Goal: Task Accomplishment & Management: Use online tool/utility

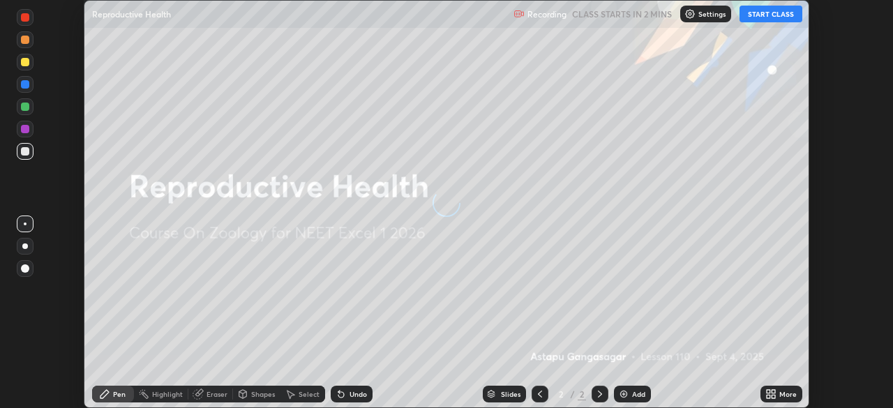
scroll to position [408, 893]
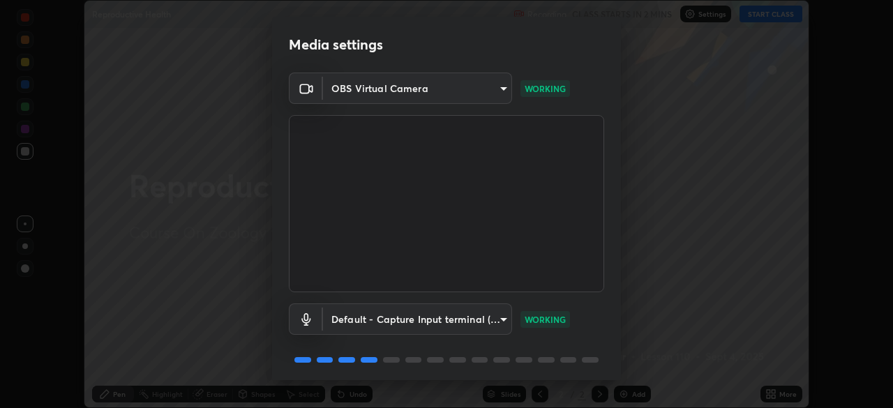
click at [482, 94] on body "Erase all Reproductive Health Recording CLASS STARTS IN 2 MINS Settings START C…" at bounding box center [446, 204] width 893 height 408
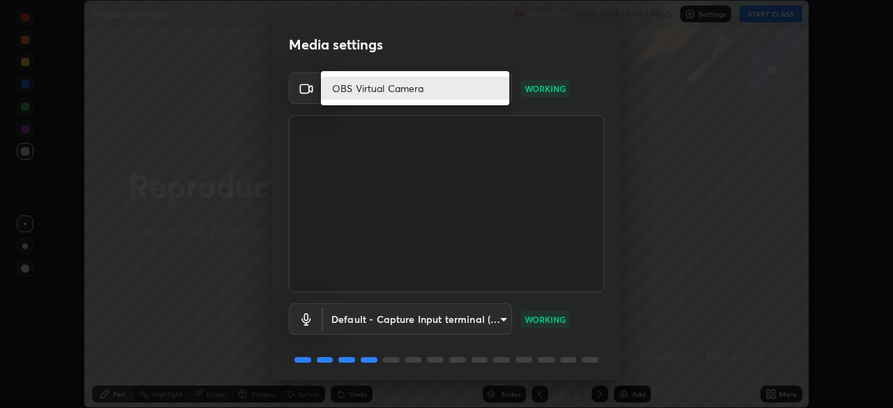
click at [260, 204] on div at bounding box center [446, 204] width 893 height 408
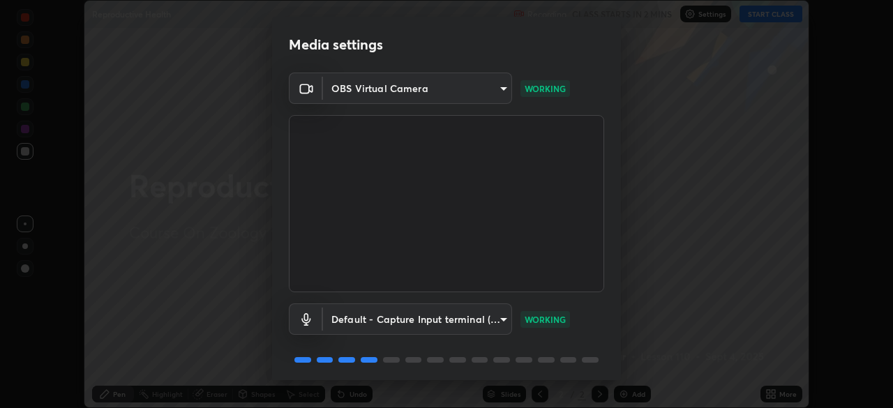
click at [501, 91] on body "Erase all Reproductive Health Recording CLASS STARTS IN 2 MINS Settings START C…" at bounding box center [446, 204] width 893 height 408
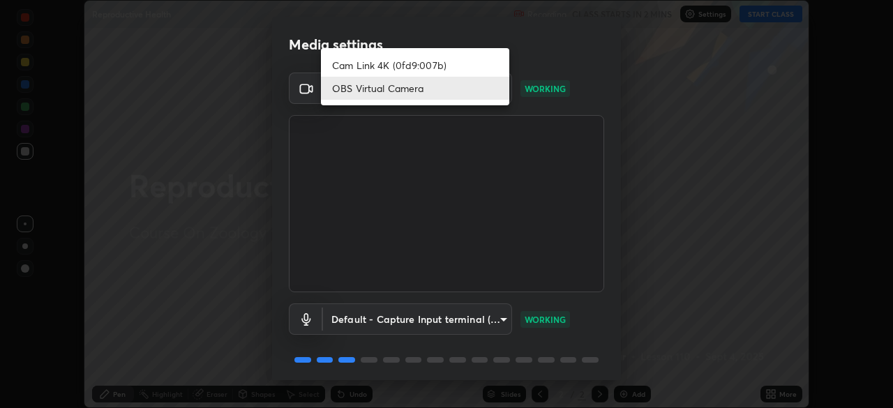
click at [467, 64] on li "Cam Link 4K (0fd9:007b)" at bounding box center [415, 65] width 188 height 23
type input "55b0da6aefd24438982a27c6421c83a582a8832625b81bb231f4e949ad6bd7a7"
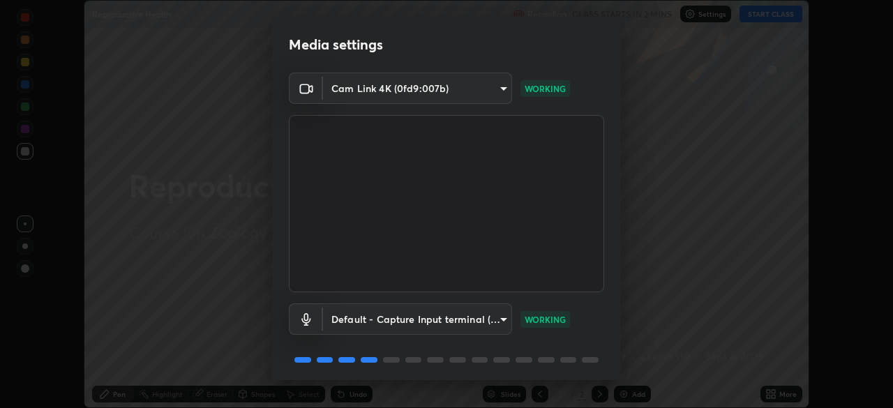
scroll to position [50, 0]
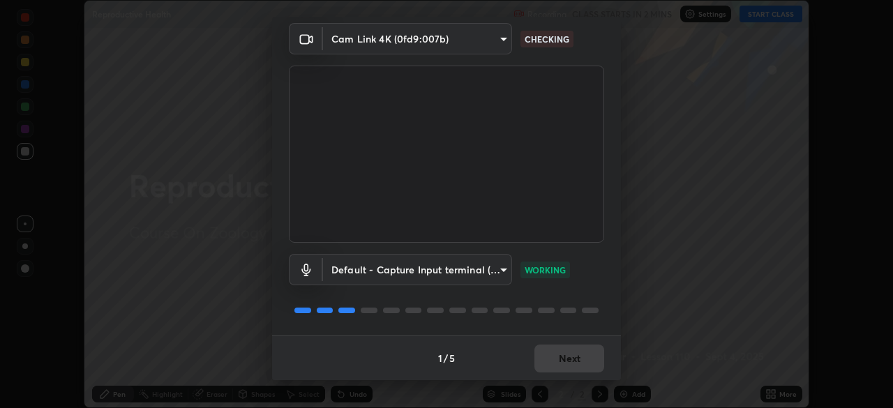
click at [569, 349] on div "1 / 5 Next" at bounding box center [446, 358] width 349 height 45
click at [576, 355] on button "Next" at bounding box center [570, 359] width 70 height 28
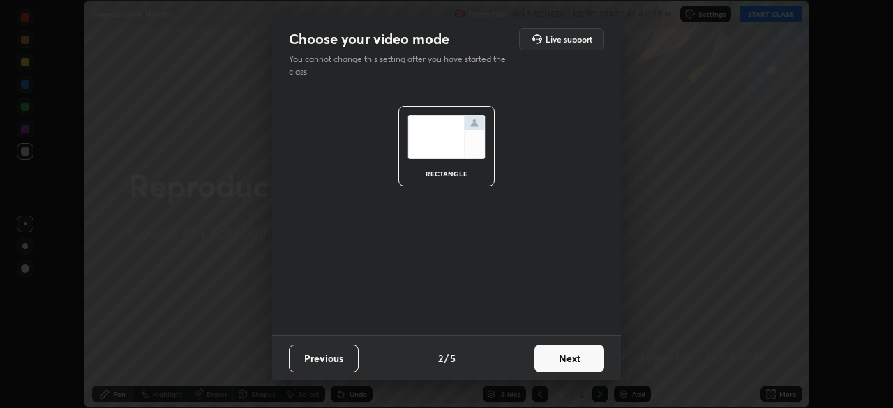
scroll to position [0, 0]
click at [572, 355] on button "Next" at bounding box center [570, 359] width 70 height 28
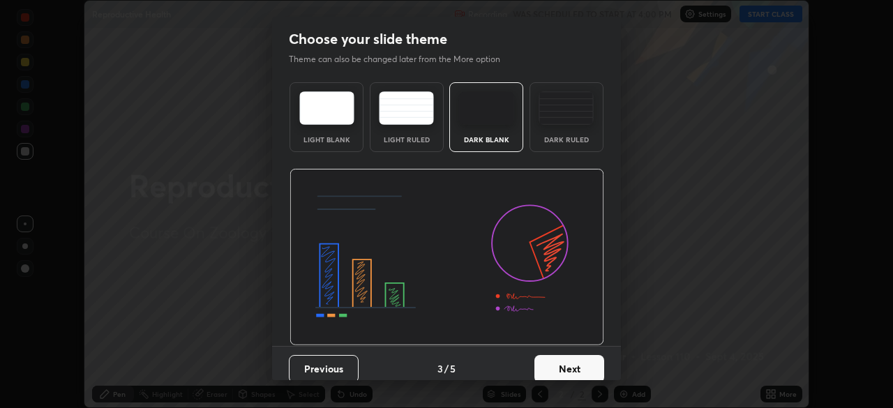
click at [574, 366] on button "Next" at bounding box center [570, 369] width 70 height 28
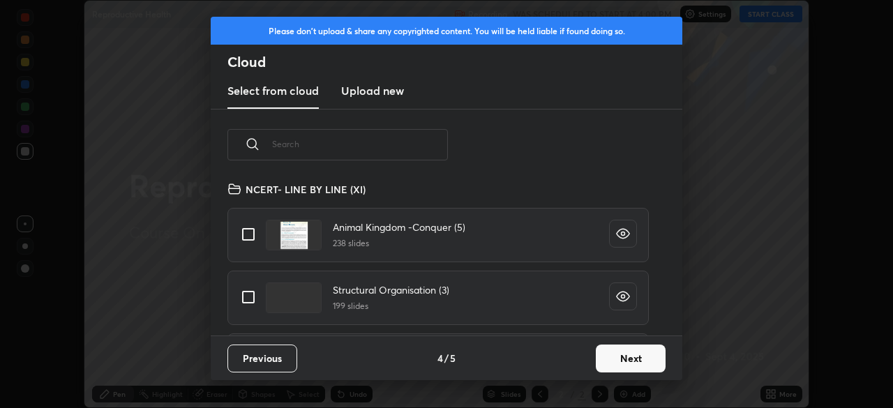
scroll to position [155, 448]
click at [304, 142] on input "text" at bounding box center [360, 143] width 176 height 59
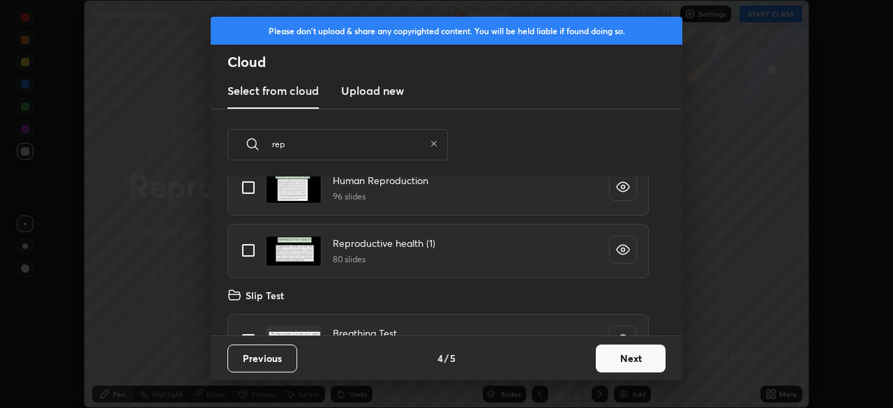
scroll to position [201, 0]
type input "rep"
click at [248, 246] on input "grid" at bounding box center [248, 249] width 29 height 29
checkbox input "true"
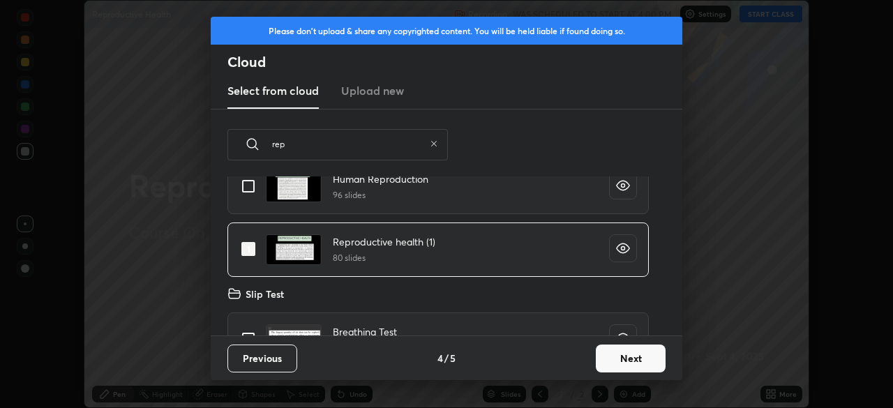
click at [634, 358] on button "Next" at bounding box center [631, 359] width 70 height 28
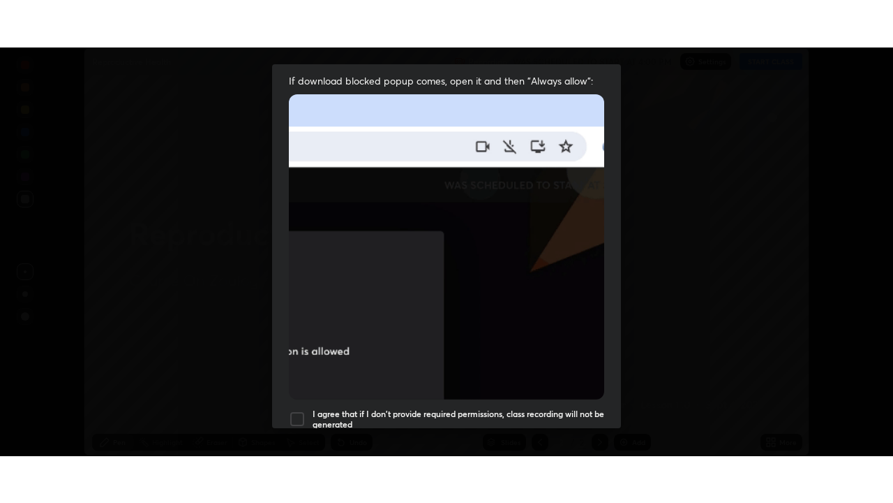
scroll to position [334, 0]
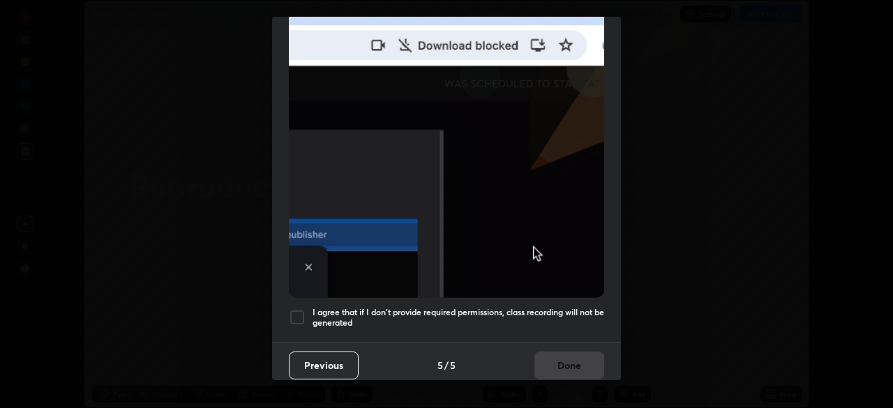
click at [299, 313] on div at bounding box center [297, 317] width 17 height 17
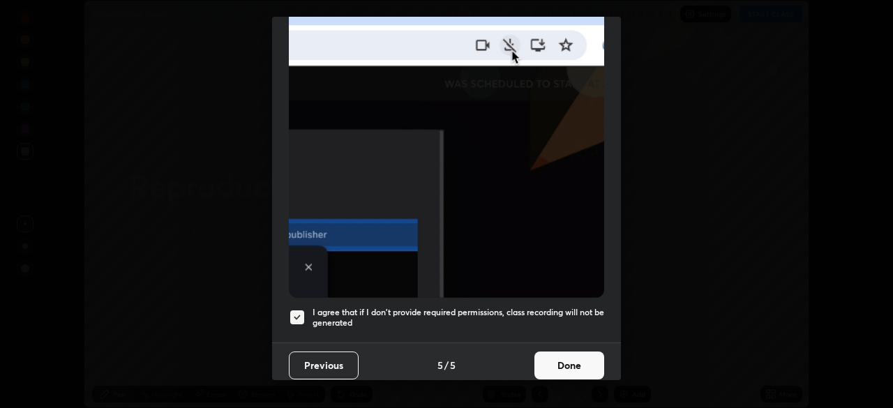
click at [562, 359] on button "Done" at bounding box center [570, 366] width 70 height 28
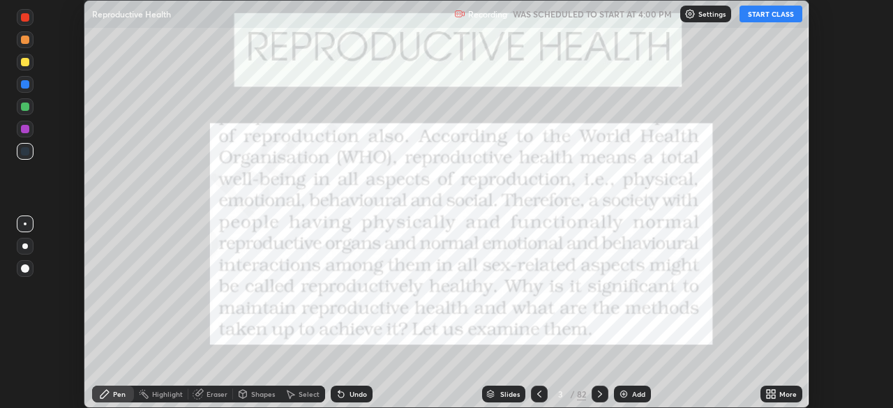
click at [773, 392] on icon at bounding box center [773, 391] width 3 height 3
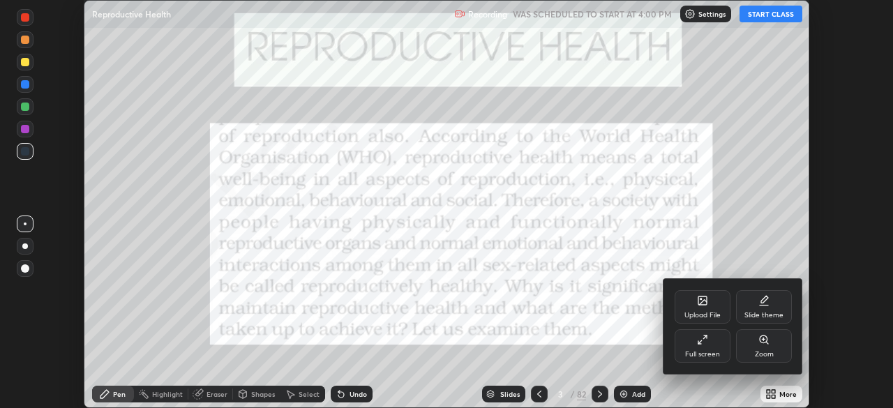
click at [706, 346] on div "Full screen" at bounding box center [703, 346] width 56 height 34
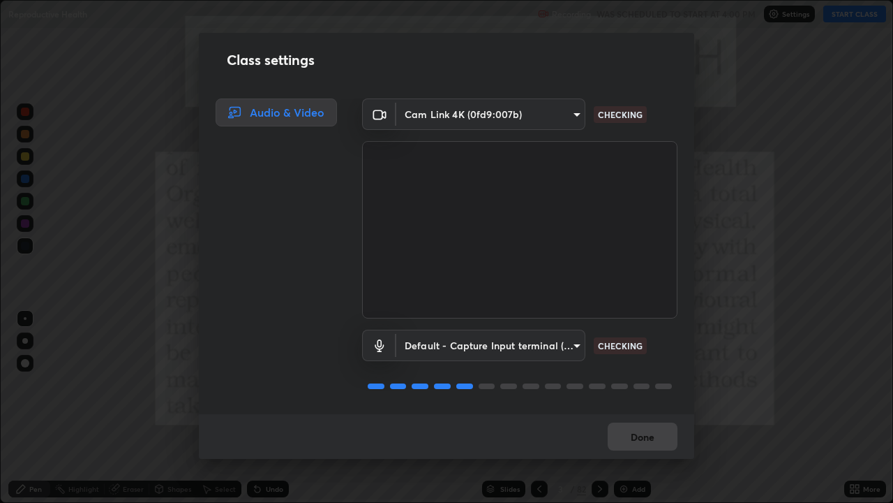
scroll to position [1, 0]
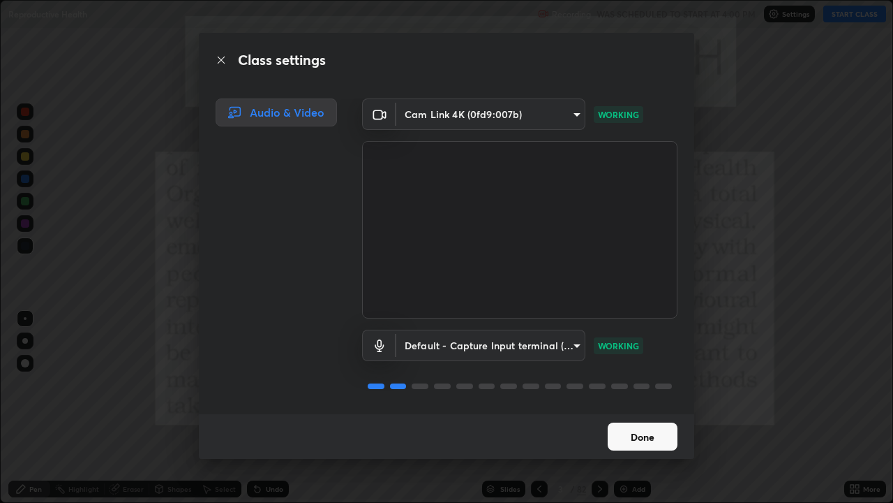
click at [639, 408] on button "Done" at bounding box center [643, 436] width 70 height 28
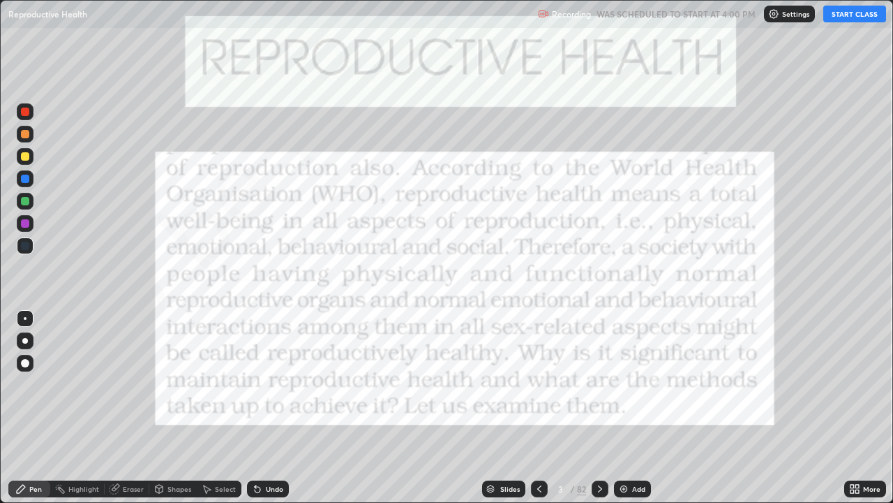
click at [853, 17] on button "START CLASS" at bounding box center [855, 14] width 63 height 17
click at [507, 408] on div "Slides" at bounding box center [510, 488] width 20 height 7
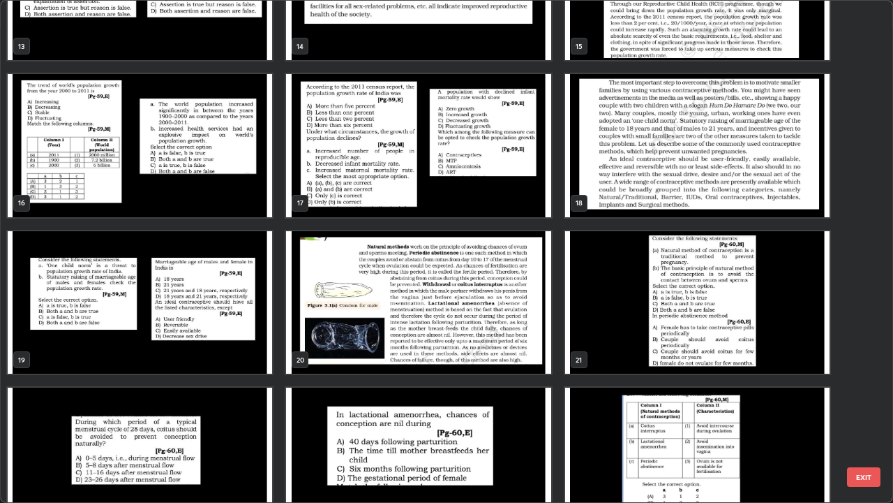
scroll to position [720, 0]
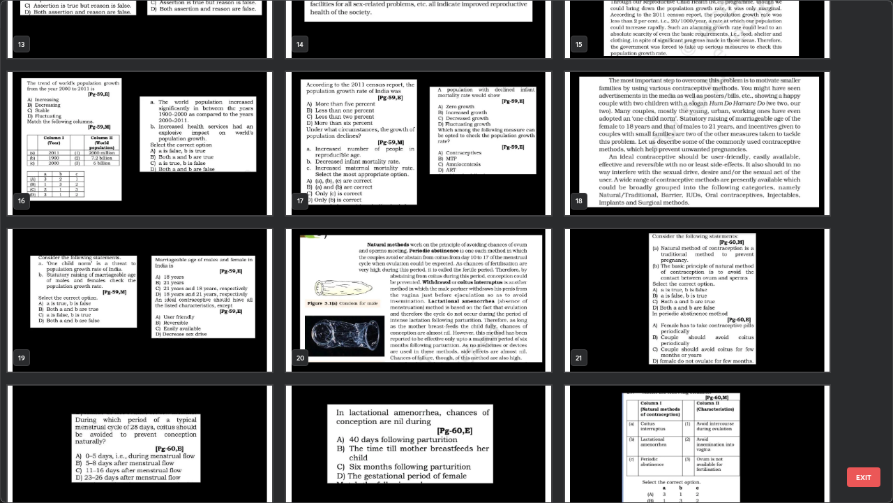
click at [631, 180] on img "grid" at bounding box center [697, 143] width 265 height 143
click at [632, 181] on img "grid" at bounding box center [697, 143] width 265 height 143
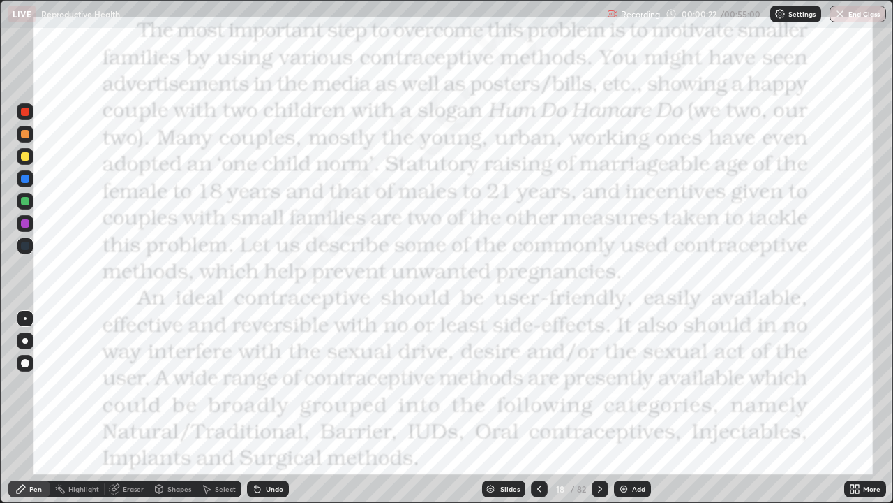
click at [27, 112] on div at bounding box center [25, 111] width 8 height 8
click at [538, 408] on icon at bounding box center [539, 488] width 11 height 11
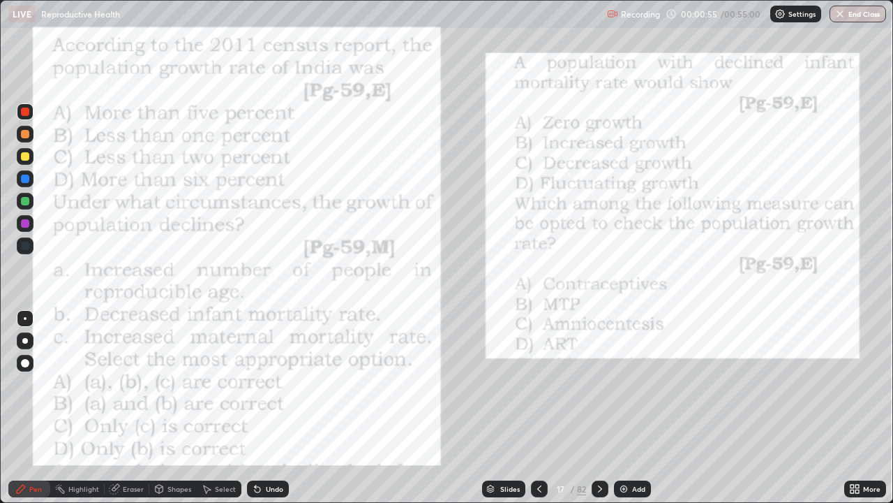
click at [631, 408] on div "Add" at bounding box center [632, 488] width 37 height 17
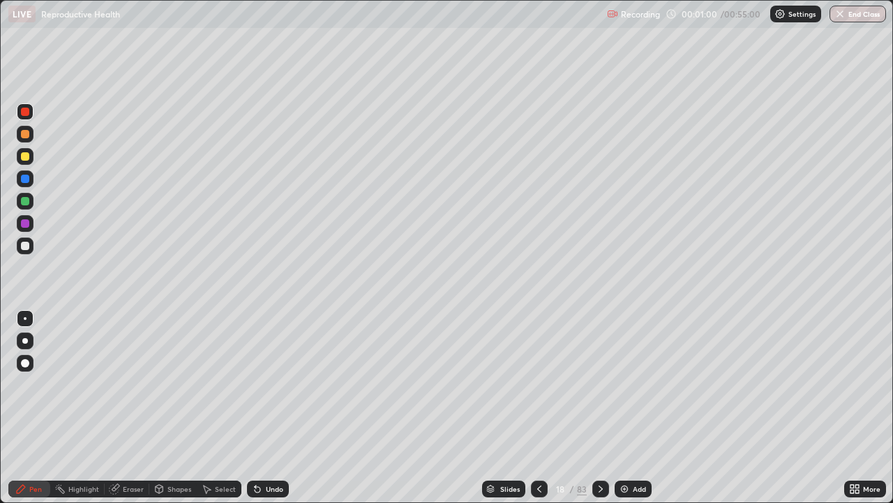
click at [24, 156] on div at bounding box center [25, 156] width 8 height 8
click at [26, 246] on div at bounding box center [25, 246] width 8 height 8
click at [24, 200] on div at bounding box center [25, 201] width 8 height 8
click at [24, 157] on div at bounding box center [25, 156] width 8 height 8
click at [30, 253] on div at bounding box center [25, 245] width 17 height 17
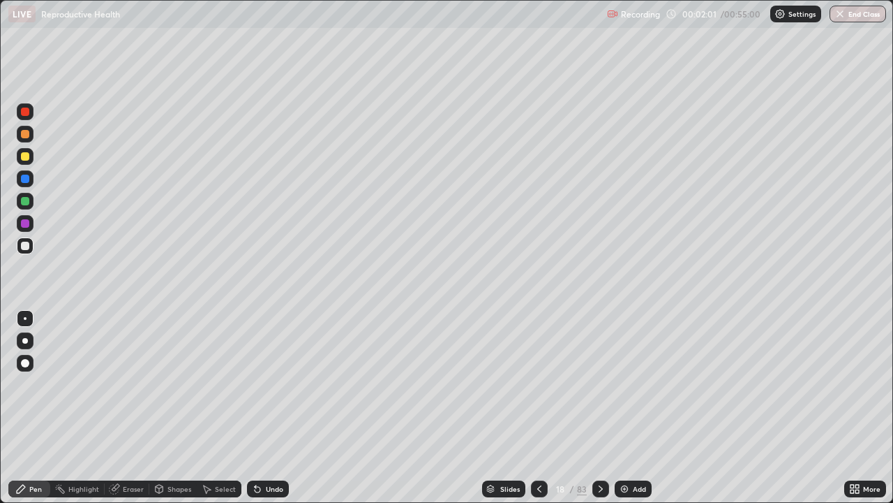
click at [26, 246] on div at bounding box center [25, 246] width 8 height 8
click at [26, 135] on div at bounding box center [25, 134] width 8 height 8
click at [169, 408] on div "Shapes" at bounding box center [180, 488] width 24 height 7
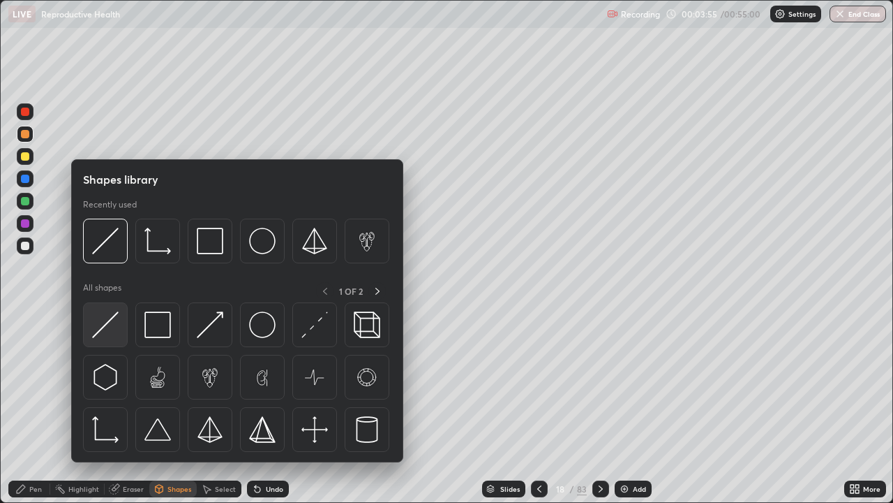
click at [114, 326] on img at bounding box center [105, 324] width 27 height 27
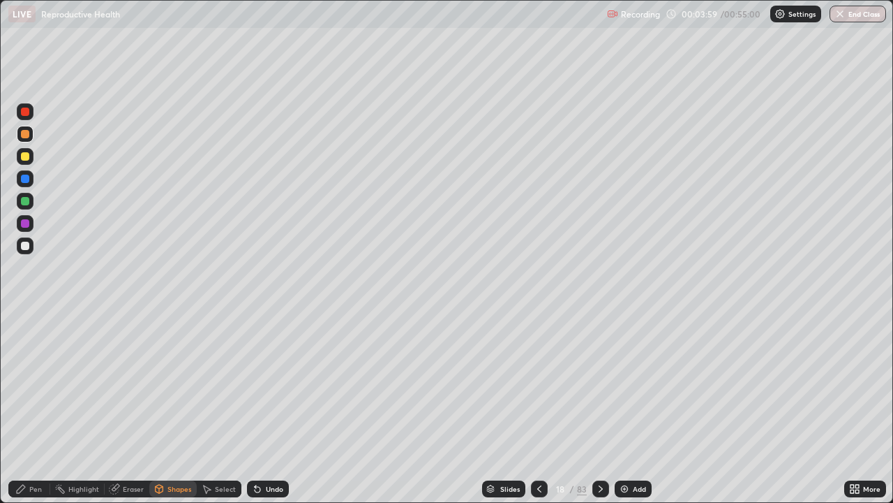
click at [32, 408] on div "Pen" at bounding box center [35, 488] width 13 height 7
click at [26, 248] on div at bounding box center [25, 246] width 8 height 8
click at [26, 156] on div at bounding box center [25, 156] width 8 height 8
click at [26, 246] on div at bounding box center [25, 246] width 8 height 8
click at [634, 408] on div "Add" at bounding box center [639, 488] width 13 height 7
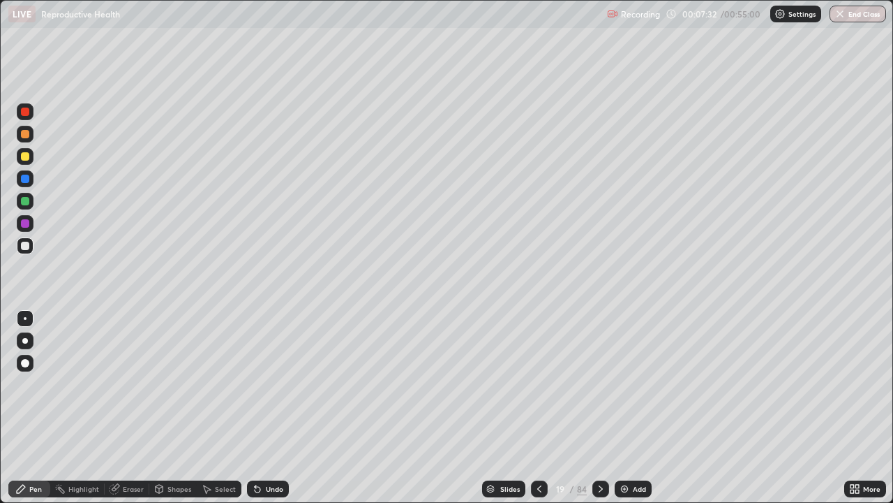
click at [24, 131] on div at bounding box center [25, 134] width 8 height 8
click at [179, 408] on div "Shapes" at bounding box center [180, 488] width 24 height 7
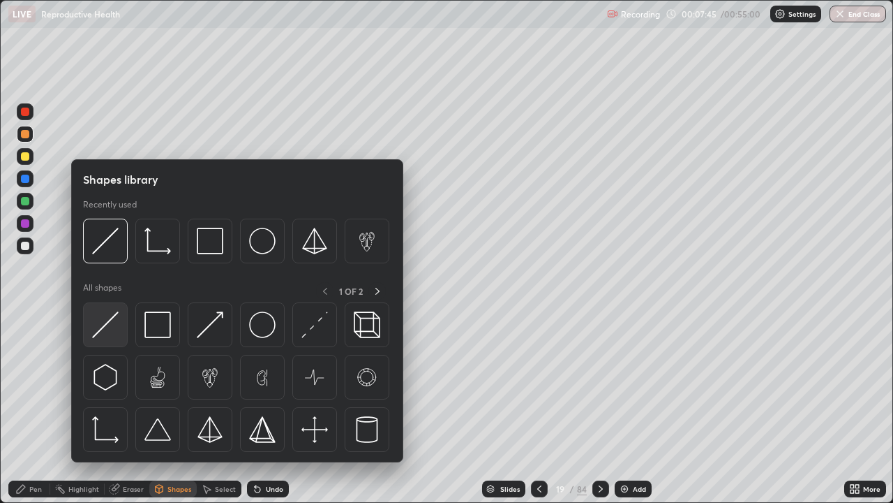
click at [116, 331] on img at bounding box center [105, 324] width 27 height 27
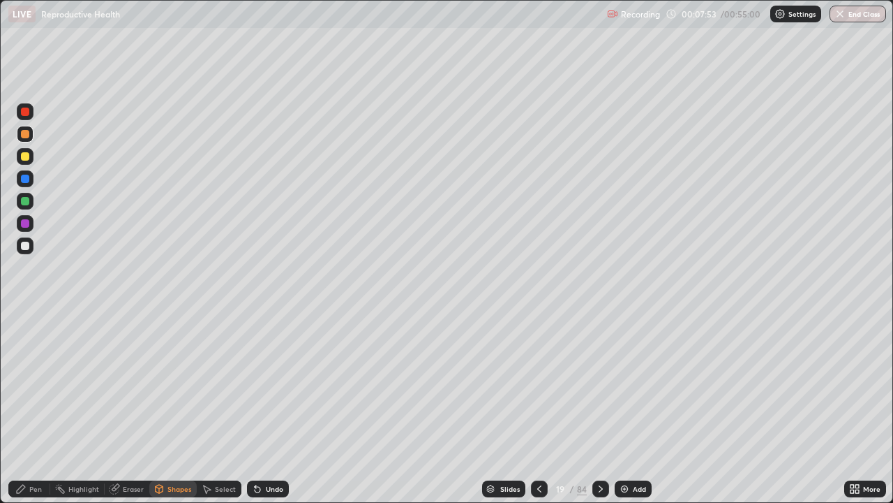
click at [39, 408] on div "Pen" at bounding box center [35, 488] width 13 height 7
click at [24, 154] on div at bounding box center [25, 156] width 8 height 8
click at [27, 244] on div at bounding box center [25, 246] width 8 height 8
click at [25, 203] on div at bounding box center [25, 201] width 8 height 8
click at [273, 408] on div "Undo" at bounding box center [268, 488] width 42 height 17
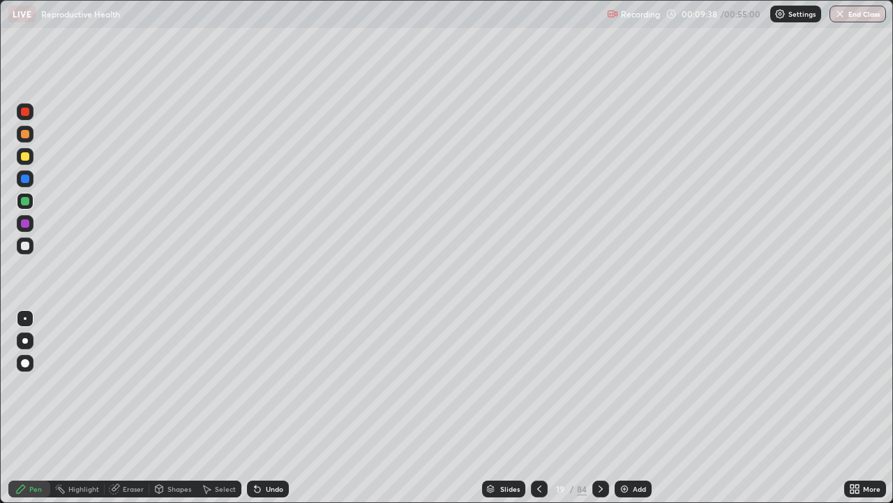
click at [270, 408] on div "Undo" at bounding box center [274, 488] width 17 height 7
click at [272, 408] on div "Undo" at bounding box center [274, 488] width 17 height 7
click at [27, 247] on div at bounding box center [25, 246] width 8 height 8
click at [23, 157] on div at bounding box center [25, 156] width 8 height 8
click at [25, 202] on div at bounding box center [25, 201] width 8 height 8
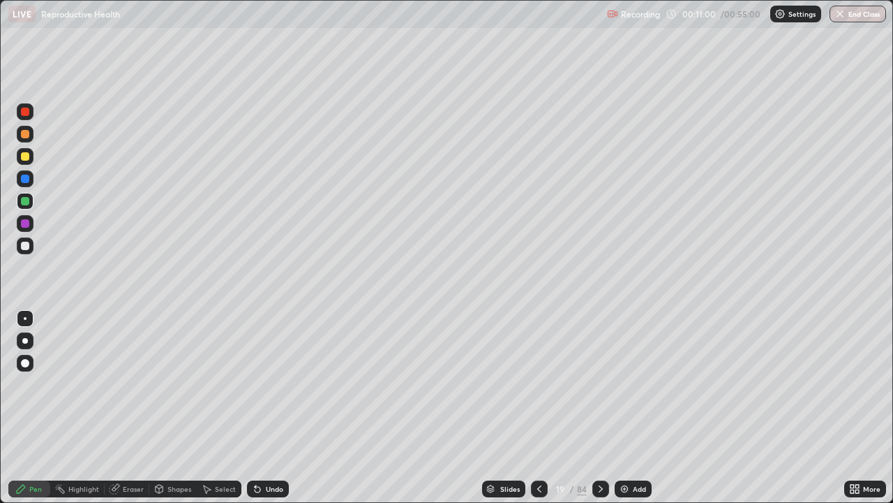
click at [27, 134] on div at bounding box center [25, 134] width 8 height 8
click at [25, 203] on div at bounding box center [25, 201] width 8 height 8
click at [28, 155] on div at bounding box center [25, 156] width 8 height 8
click at [598, 408] on icon at bounding box center [600, 488] width 11 height 11
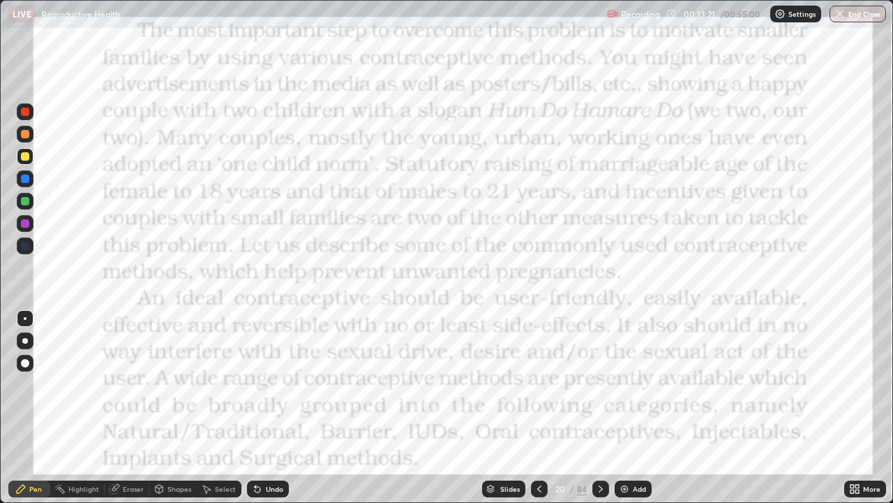
click at [94, 408] on div "Highlight" at bounding box center [83, 488] width 31 height 7
click at [24, 115] on div at bounding box center [25, 111] width 8 height 8
click at [599, 408] on icon at bounding box center [600, 488] width 11 height 11
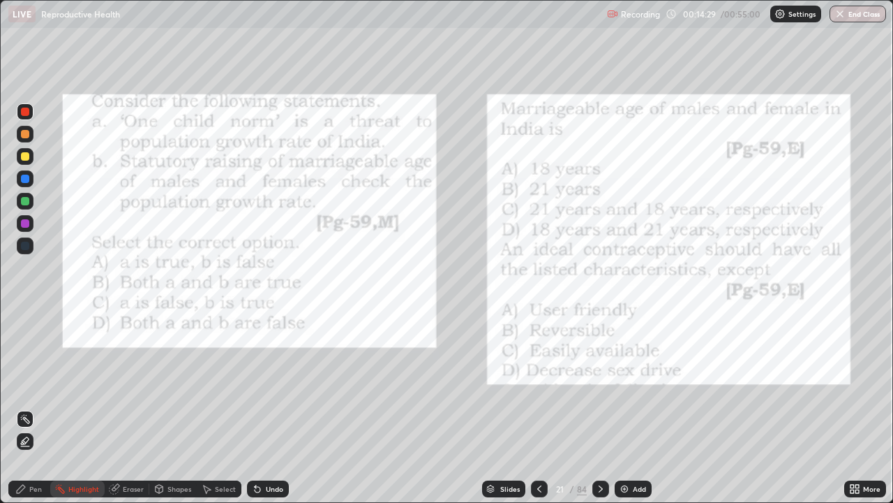
click at [599, 408] on icon at bounding box center [600, 488] width 11 height 11
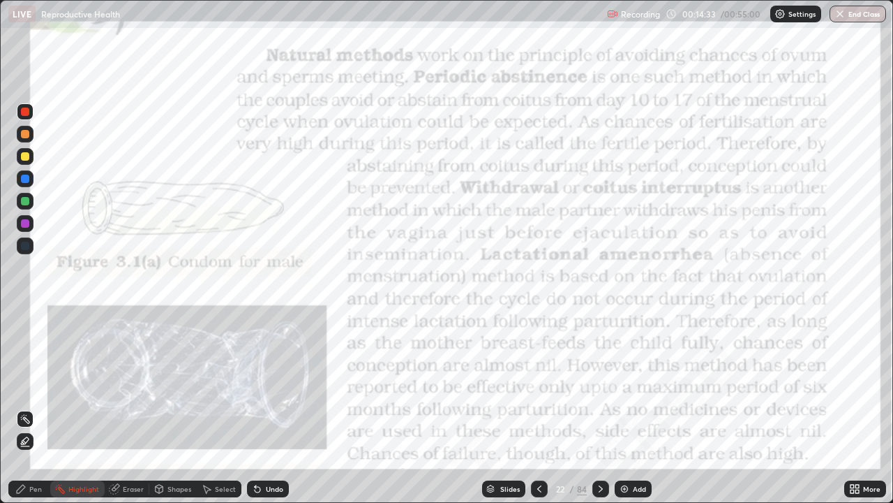
click at [538, 408] on icon at bounding box center [539, 488] width 11 height 11
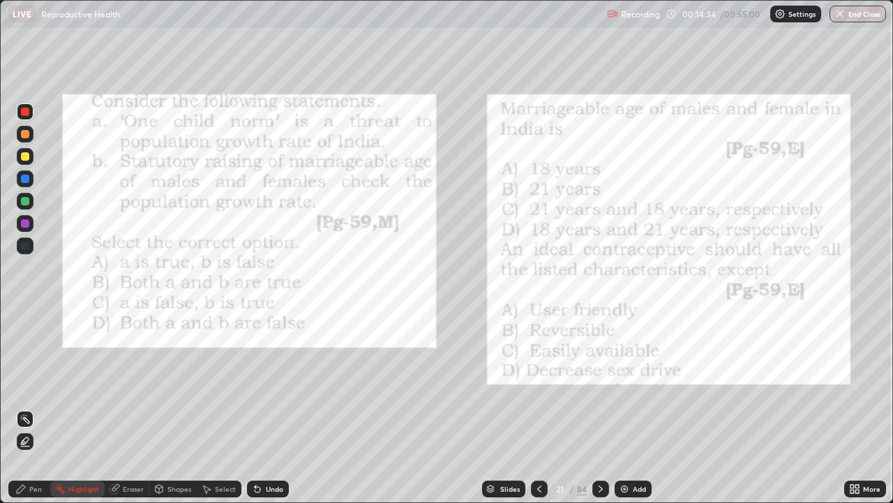
click at [635, 408] on div "Add" at bounding box center [639, 488] width 13 height 7
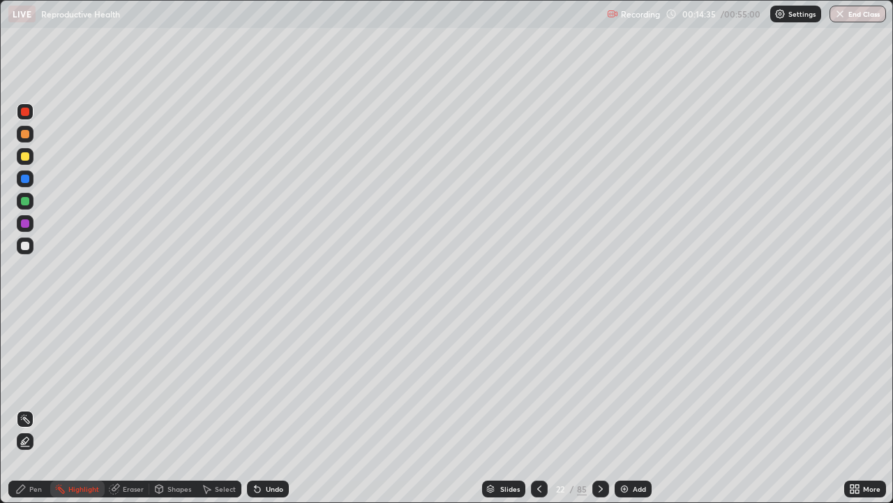
click at [36, 408] on div "Pen" at bounding box center [29, 488] width 42 height 17
click at [26, 156] on div at bounding box center [25, 156] width 8 height 8
click at [536, 408] on icon at bounding box center [539, 488] width 11 height 11
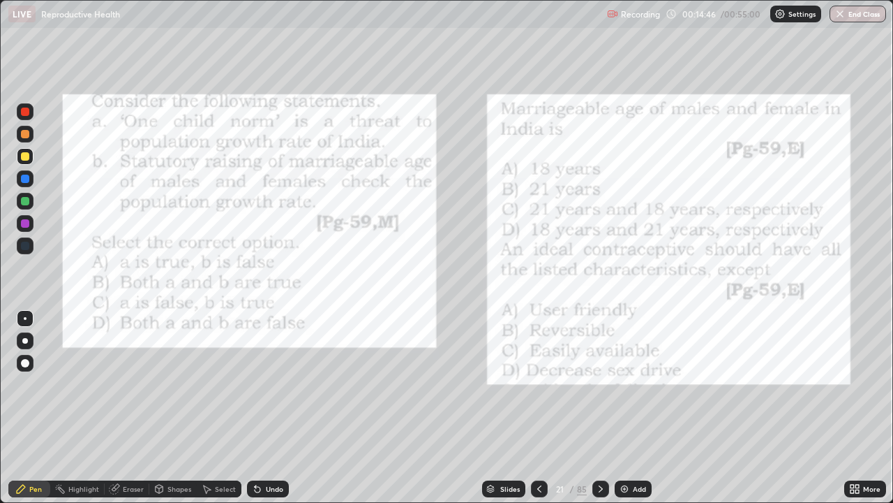
click at [539, 408] on icon at bounding box center [539, 488] width 11 height 11
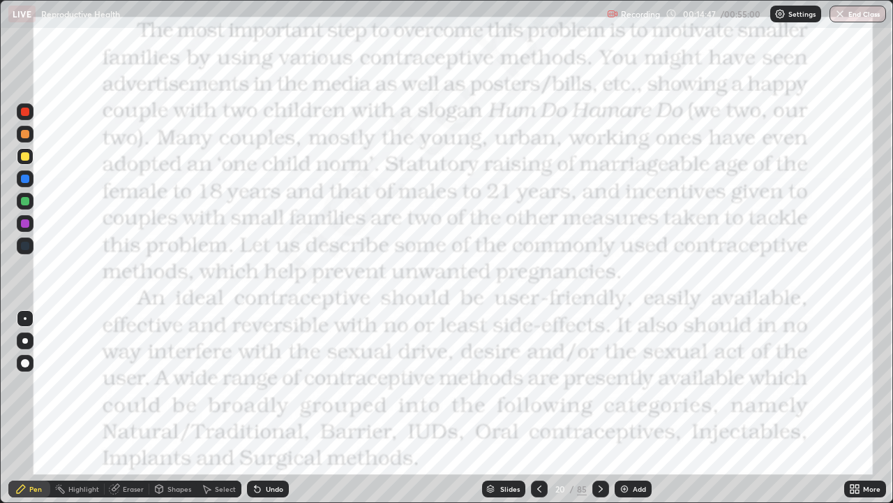
click at [534, 408] on icon at bounding box center [539, 488] width 11 height 11
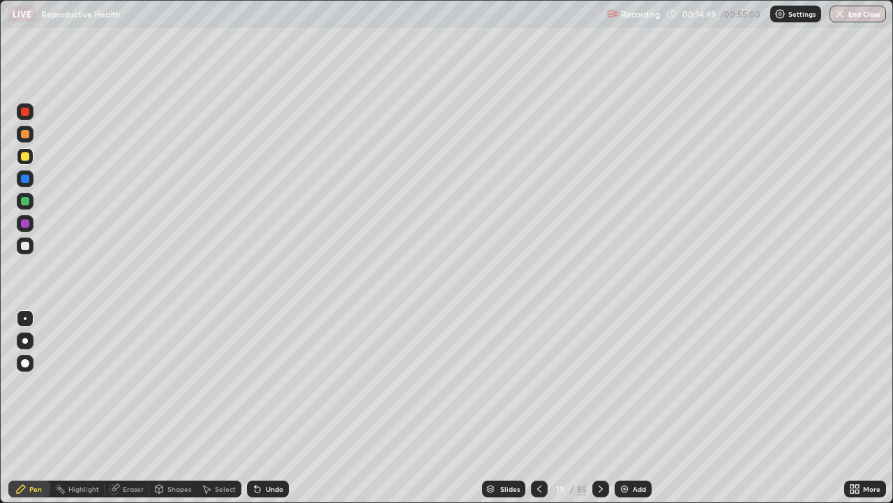
click at [599, 408] on icon at bounding box center [600, 488] width 11 height 11
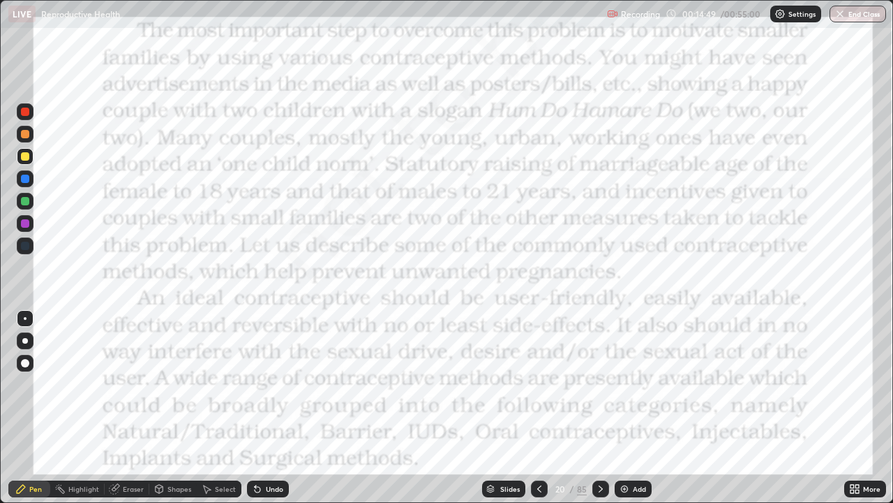
click at [600, 408] on icon at bounding box center [600, 488] width 11 height 11
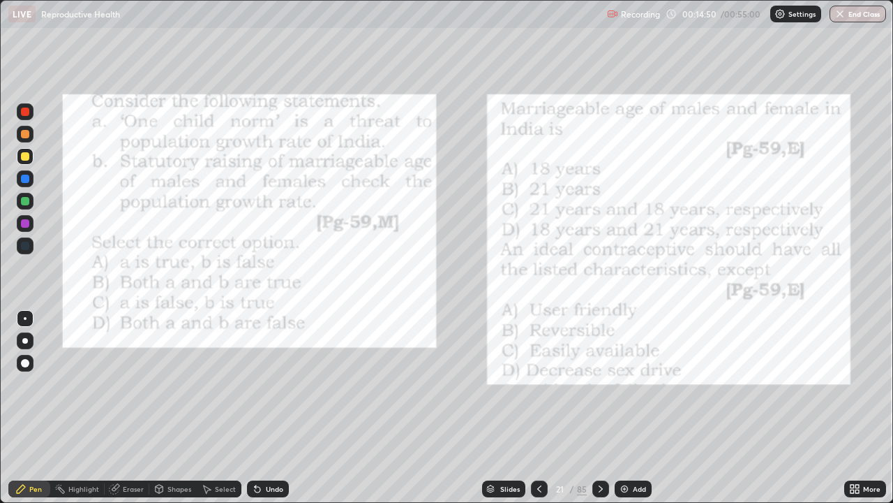
click at [597, 408] on div at bounding box center [601, 489] width 17 height 28
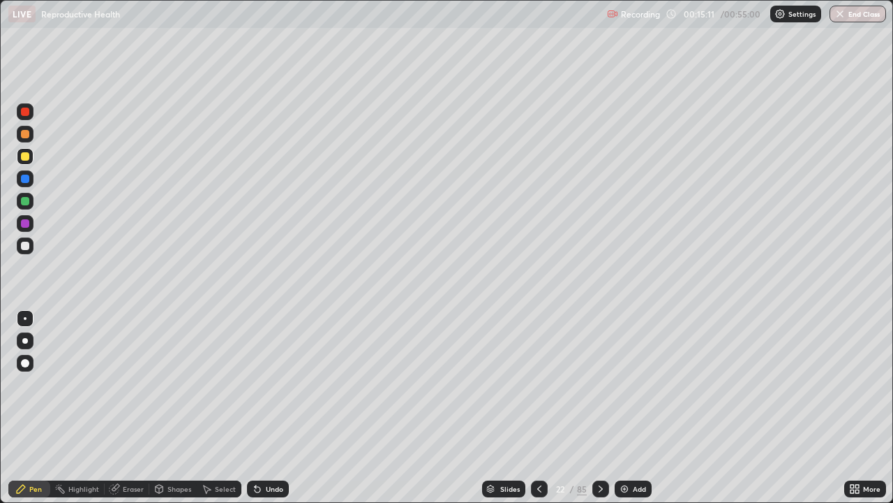
click at [27, 251] on div at bounding box center [25, 245] width 17 height 17
click at [26, 201] on div at bounding box center [25, 201] width 8 height 8
click at [27, 158] on div at bounding box center [25, 156] width 8 height 8
click at [276, 408] on div "Undo" at bounding box center [274, 488] width 17 height 7
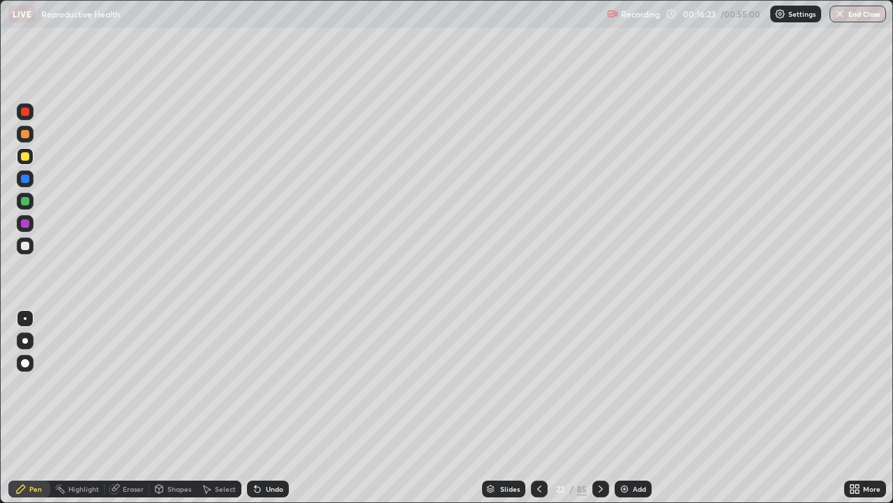
click at [276, 408] on div "Undo" at bounding box center [268, 488] width 42 height 17
click at [274, 408] on div "Undo" at bounding box center [274, 488] width 17 height 7
click at [274, 408] on div "Undo" at bounding box center [268, 488] width 42 height 17
click at [272, 408] on div "Undo" at bounding box center [274, 488] width 17 height 7
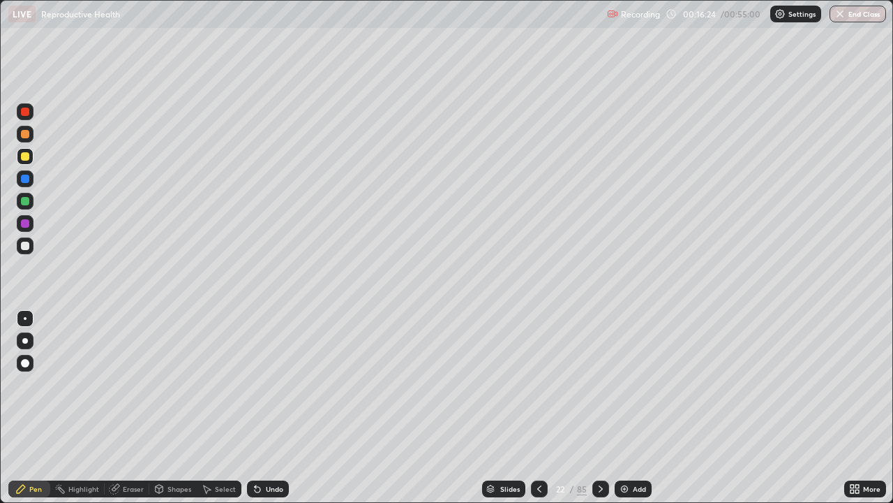
click at [270, 408] on div "Undo" at bounding box center [274, 488] width 17 height 7
click at [269, 408] on div "Undo" at bounding box center [274, 488] width 17 height 7
click at [269, 408] on div "Undo" at bounding box center [268, 488] width 42 height 17
click at [269, 408] on div "Undo" at bounding box center [274, 488] width 17 height 7
click at [271, 408] on div "Undo" at bounding box center [274, 488] width 17 height 7
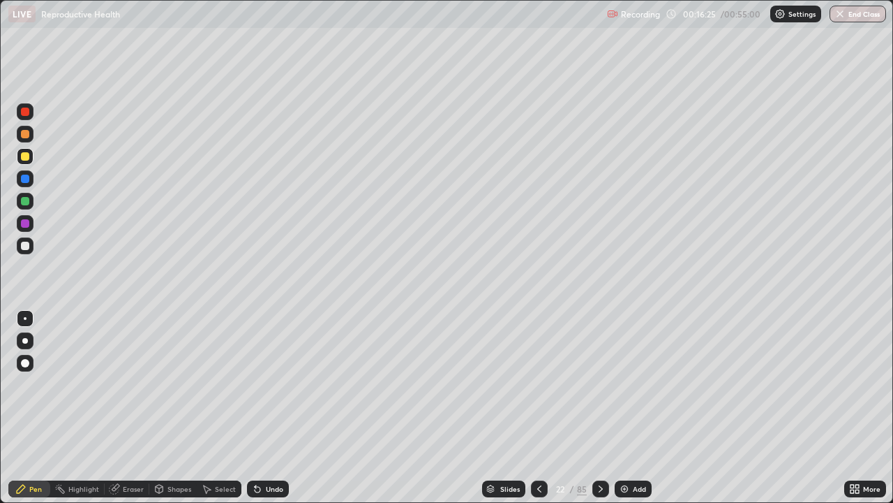
click at [272, 408] on div "Undo" at bounding box center [274, 488] width 17 height 7
click at [28, 248] on div at bounding box center [25, 246] width 8 height 8
click at [29, 158] on div at bounding box center [25, 156] width 8 height 8
click at [28, 136] on div at bounding box center [25, 134] width 8 height 8
click at [24, 134] on div at bounding box center [25, 134] width 8 height 8
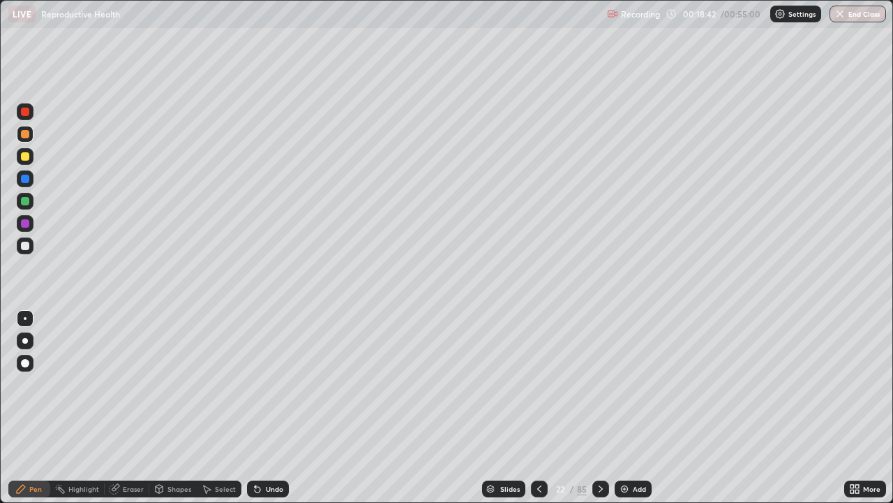
click at [29, 248] on div at bounding box center [25, 246] width 8 height 8
click at [627, 408] on img at bounding box center [624, 488] width 11 height 11
click at [31, 136] on div at bounding box center [25, 134] width 17 height 17
click at [537, 408] on icon at bounding box center [539, 488] width 11 height 11
click at [598, 408] on icon at bounding box center [600, 488] width 11 height 11
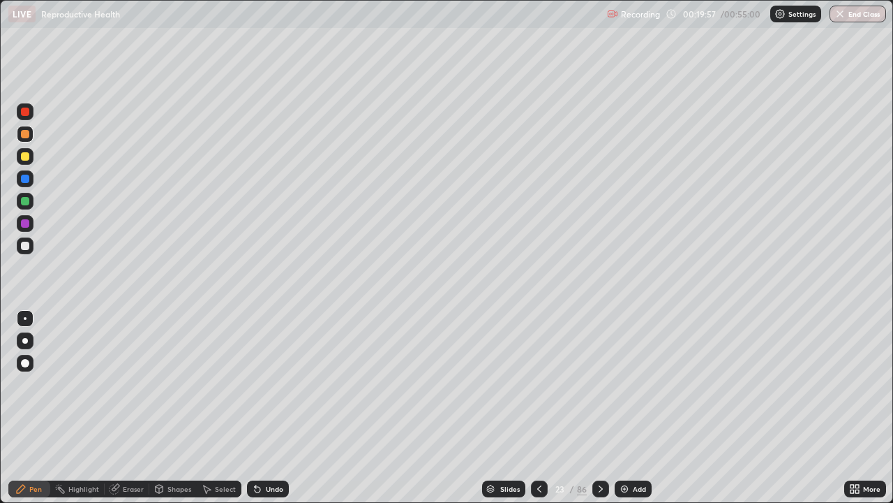
click at [29, 247] on div at bounding box center [25, 246] width 8 height 8
click at [27, 158] on div at bounding box center [25, 156] width 8 height 8
click at [176, 408] on div "Shapes" at bounding box center [172, 488] width 47 height 17
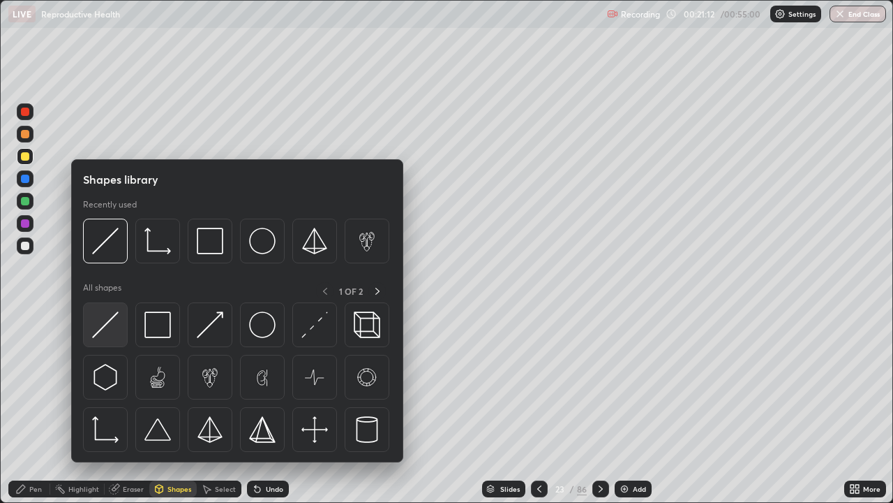
click at [115, 331] on img at bounding box center [105, 324] width 27 height 27
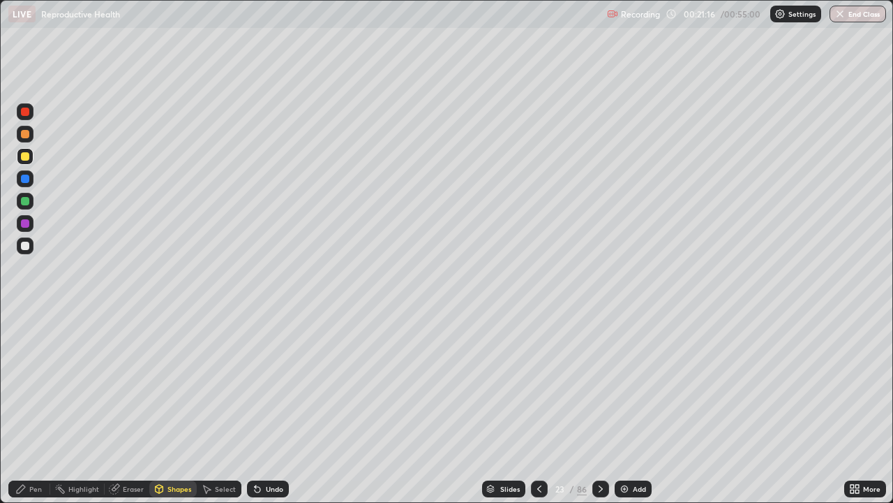
click at [38, 408] on div "Pen" at bounding box center [35, 488] width 13 height 7
click at [27, 247] on div at bounding box center [25, 246] width 8 height 8
click at [177, 408] on div "Shapes" at bounding box center [180, 488] width 24 height 7
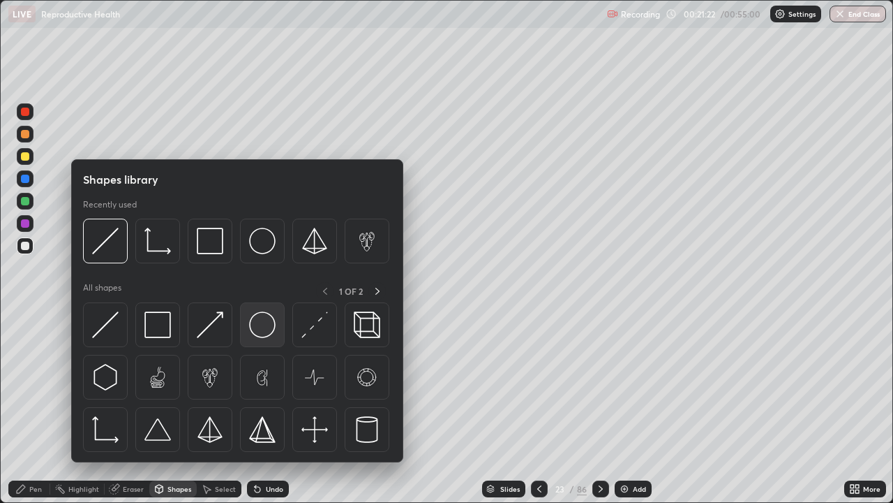
click at [259, 332] on img at bounding box center [262, 324] width 27 height 27
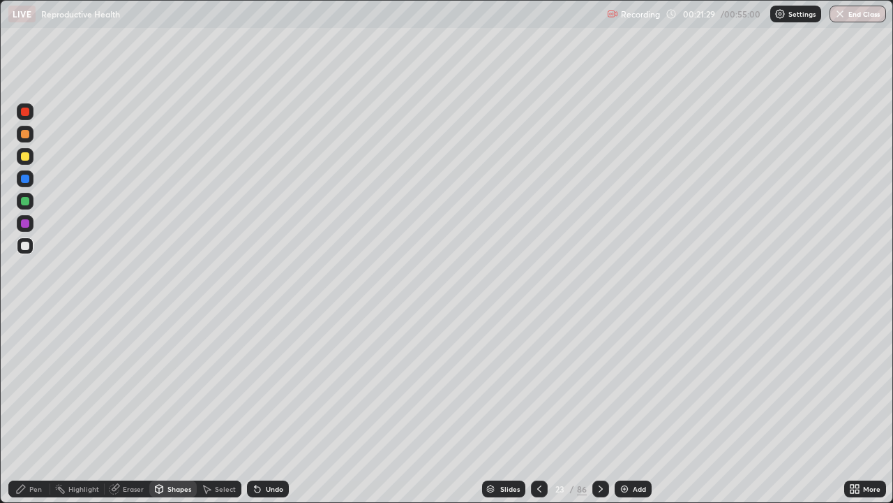
click at [31, 408] on div "Pen" at bounding box center [35, 488] width 13 height 7
click at [25, 134] on div at bounding box center [25, 134] width 8 height 8
click at [27, 201] on div at bounding box center [25, 201] width 8 height 8
click at [24, 244] on div at bounding box center [25, 246] width 8 height 8
click at [26, 204] on div at bounding box center [25, 201] width 8 height 8
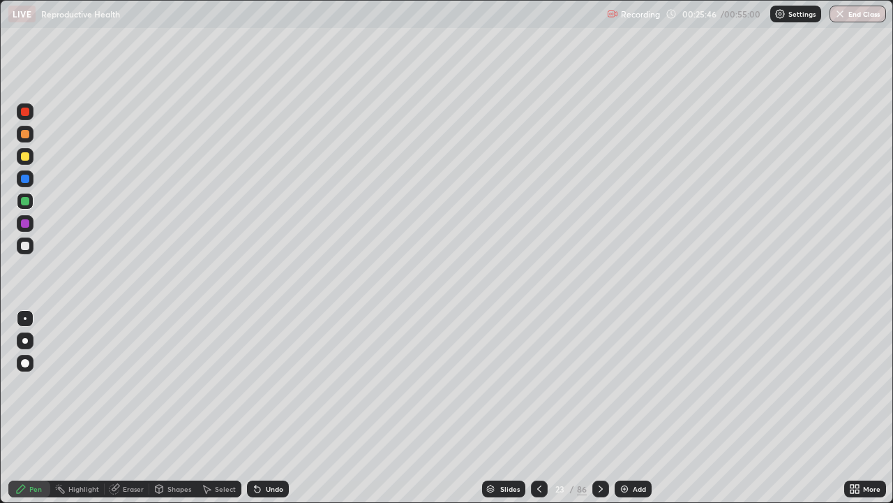
click at [26, 246] on div at bounding box center [25, 246] width 8 height 8
click at [24, 154] on div at bounding box center [25, 156] width 8 height 8
click at [26, 248] on div at bounding box center [25, 246] width 8 height 8
click at [27, 203] on div at bounding box center [25, 201] width 8 height 8
click at [25, 157] on div at bounding box center [25, 156] width 8 height 8
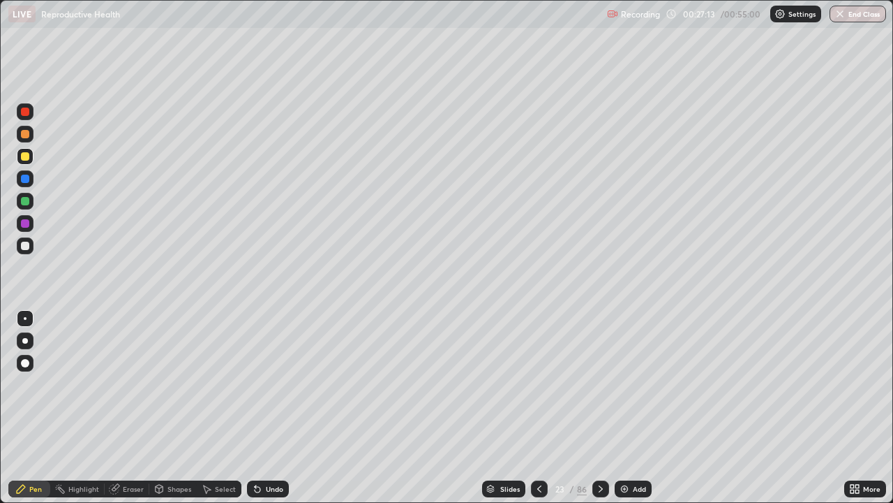
click at [29, 245] on div at bounding box center [25, 246] width 8 height 8
click at [27, 246] on div at bounding box center [25, 246] width 8 height 8
click at [130, 408] on div "Eraser" at bounding box center [127, 488] width 45 height 17
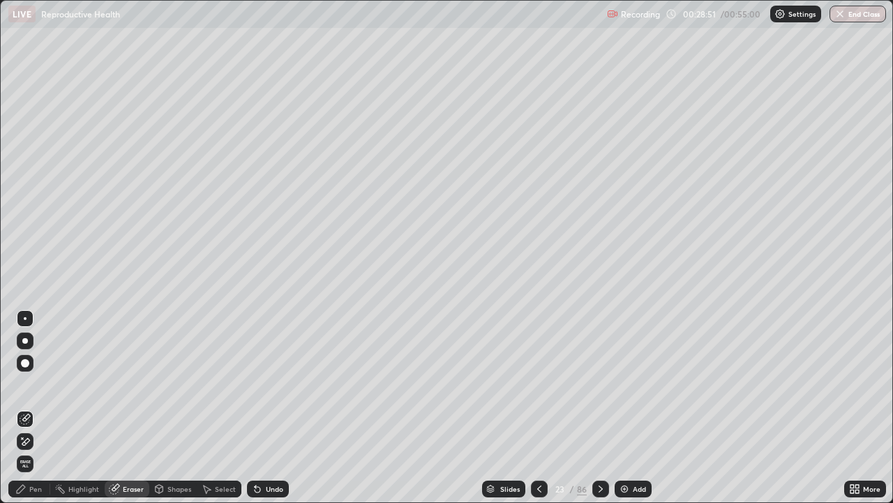
click at [36, 408] on div "Pen" at bounding box center [35, 488] width 13 height 7
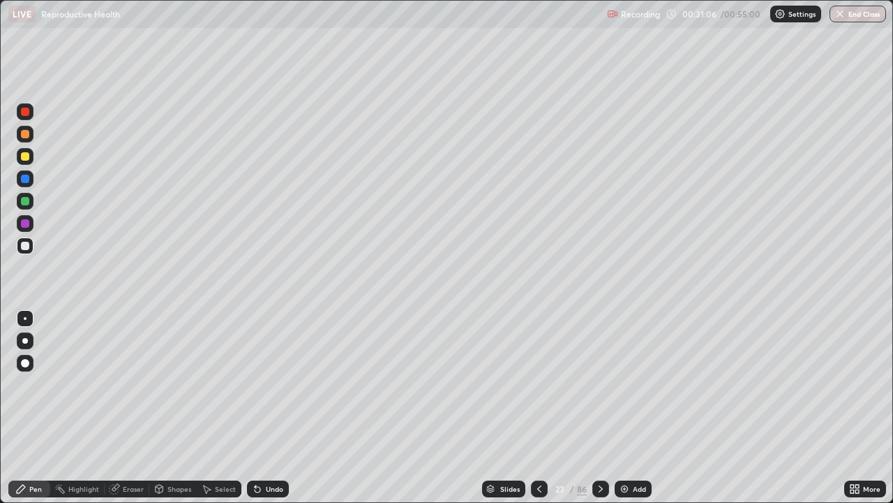
click at [598, 408] on icon at bounding box center [600, 488] width 11 height 11
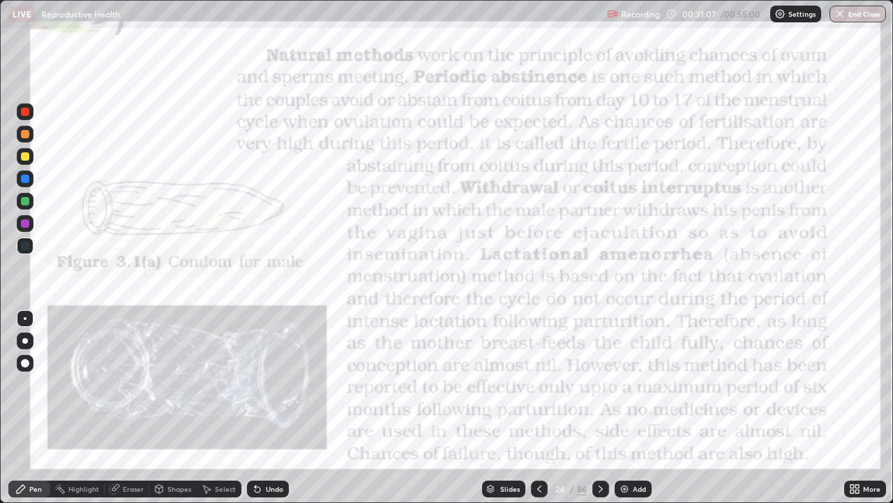
click at [538, 408] on icon at bounding box center [539, 488] width 11 height 11
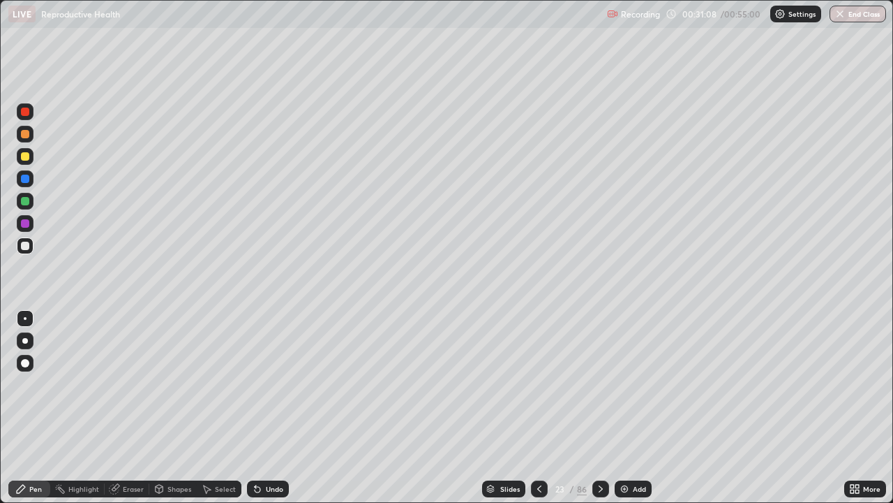
click at [641, 408] on div "Add" at bounding box center [639, 488] width 13 height 7
click at [26, 156] on div at bounding box center [25, 156] width 8 height 8
click at [27, 248] on div at bounding box center [25, 246] width 8 height 8
click at [25, 248] on div at bounding box center [25, 246] width 8 height 8
click at [26, 200] on div at bounding box center [25, 201] width 8 height 8
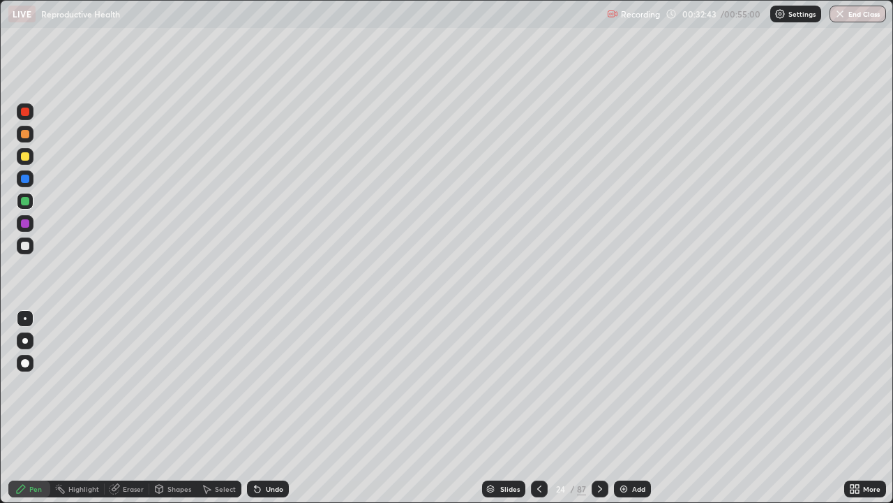
click at [30, 251] on div at bounding box center [25, 245] width 17 height 17
click at [25, 247] on div at bounding box center [25, 246] width 8 height 8
click at [272, 408] on div "Undo" at bounding box center [268, 488] width 42 height 17
click at [274, 408] on div "Undo" at bounding box center [274, 488] width 17 height 7
click at [272, 408] on div "Undo" at bounding box center [274, 488] width 17 height 7
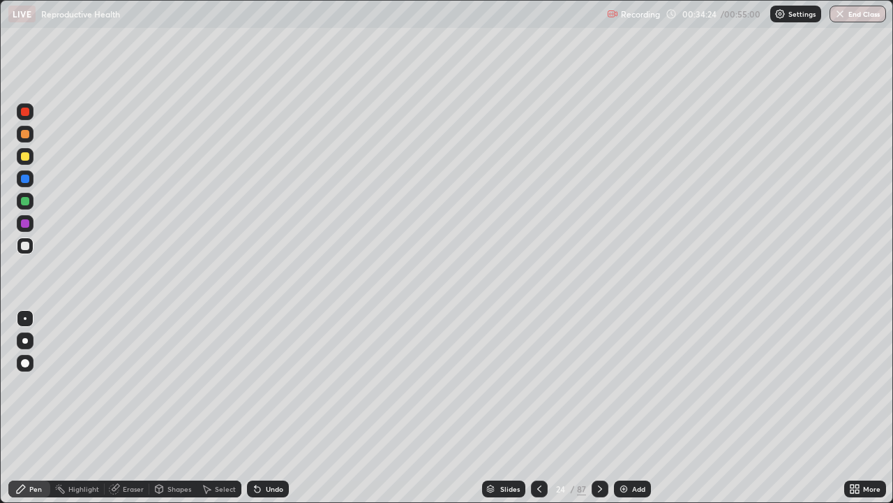
click at [27, 160] on div at bounding box center [25, 156] width 8 height 8
click at [27, 200] on div at bounding box center [25, 201] width 8 height 8
click at [24, 157] on div at bounding box center [25, 156] width 8 height 8
click at [26, 201] on div at bounding box center [25, 201] width 8 height 8
click at [26, 156] on div at bounding box center [25, 156] width 8 height 8
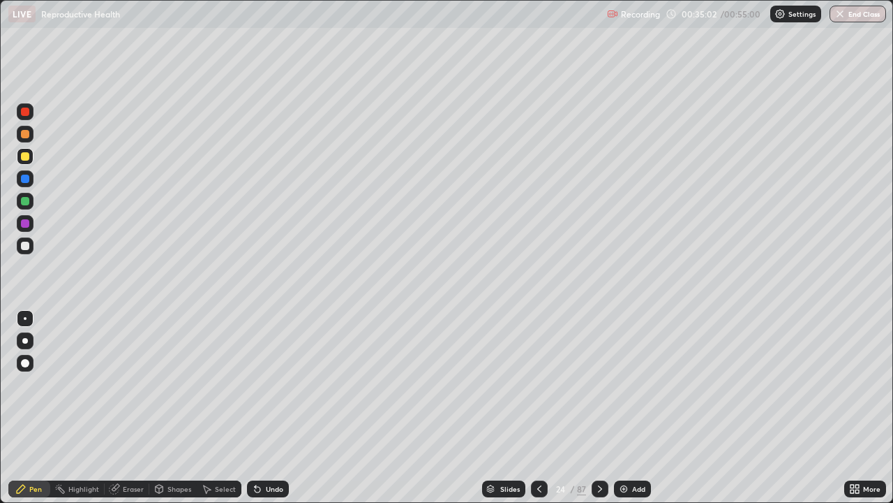
click at [29, 248] on div at bounding box center [25, 246] width 8 height 8
click at [27, 198] on div at bounding box center [25, 201] width 8 height 8
click at [24, 246] on div at bounding box center [25, 246] width 8 height 8
click at [25, 157] on div at bounding box center [25, 156] width 8 height 8
click at [24, 248] on div at bounding box center [25, 246] width 8 height 8
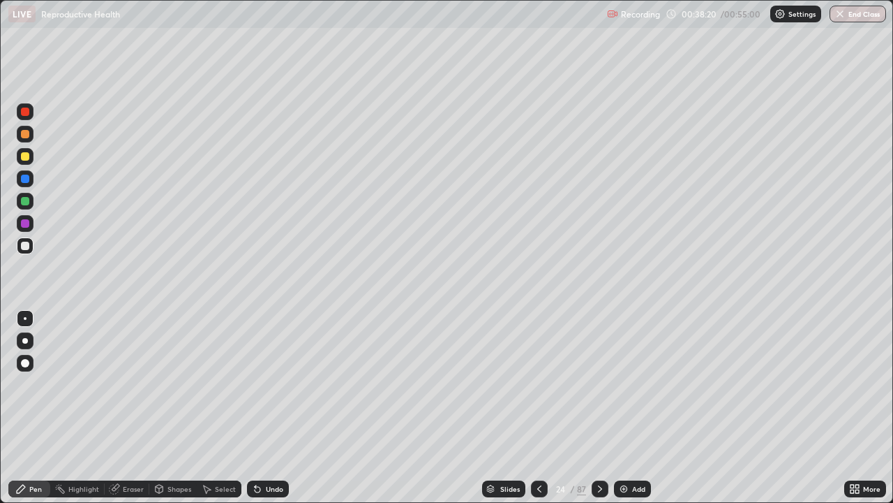
click at [24, 156] on div at bounding box center [25, 156] width 8 height 8
click at [29, 204] on div at bounding box center [25, 201] width 8 height 8
click at [29, 140] on div at bounding box center [25, 134] width 17 height 17
click at [624, 408] on img at bounding box center [623, 488] width 11 height 11
click at [29, 154] on div at bounding box center [25, 156] width 8 height 8
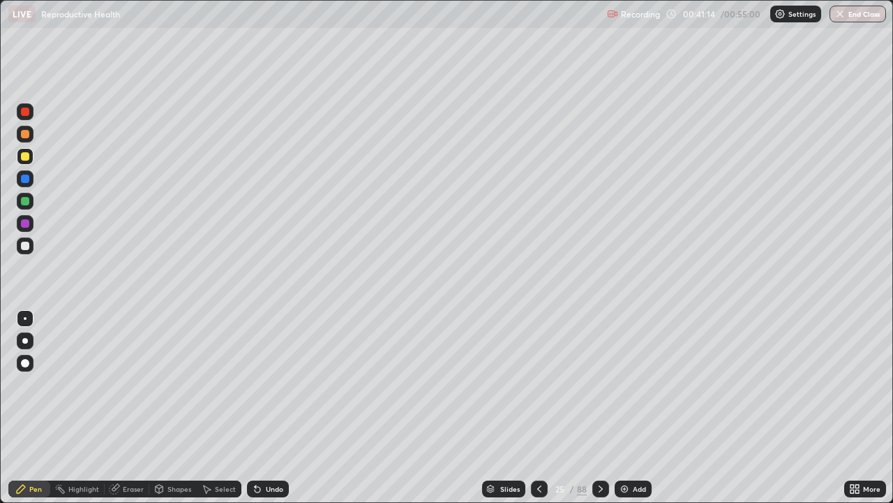
click at [27, 202] on div at bounding box center [25, 201] width 8 height 8
click at [277, 408] on div "Undo" at bounding box center [274, 488] width 17 height 7
click at [276, 408] on div "Undo" at bounding box center [268, 488] width 42 height 17
click at [276, 408] on div "Undo" at bounding box center [274, 488] width 17 height 7
click at [26, 246] on div at bounding box center [25, 246] width 8 height 8
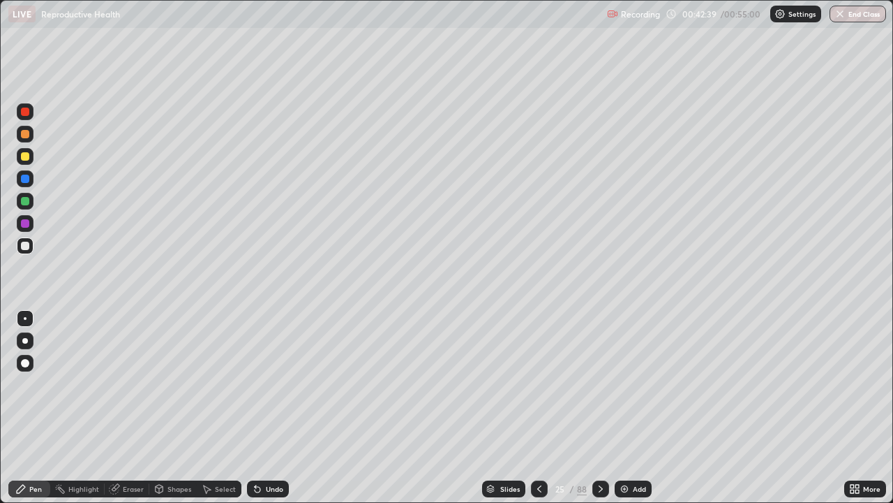
click at [31, 156] on div at bounding box center [25, 156] width 17 height 17
click at [26, 200] on div at bounding box center [25, 201] width 8 height 8
click at [29, 158] on div at bounding box center [25, 156] width 8 height 8
click at [25, 246] on div at bounding box center [25, 246] width 8 height 8
click at [26, 156] on div at bounding box center [25, 156] width 8 height 8
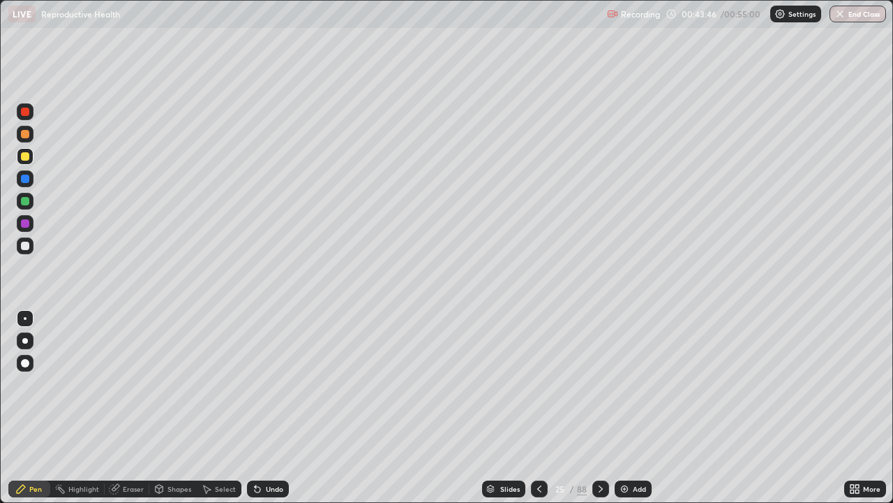
click at [26, 248] on div at bounding box center [25, 246] width 8 height 8
click at [29, 154] on div at bounding box center [25, 156] width 8 height 8
click at [597, 408] on icon at bounding box center [600, 488] width 11 height 11
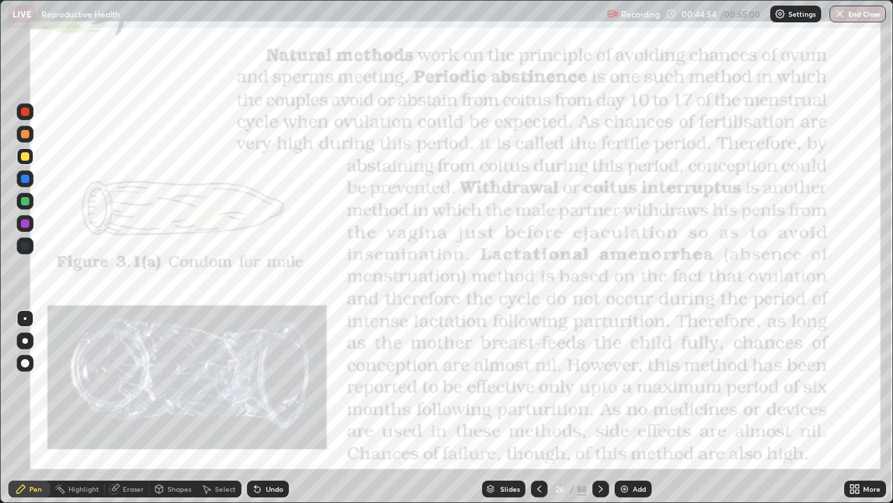
click at [538, 408] on icon at bounding box center [539, 488] width 11 height 11
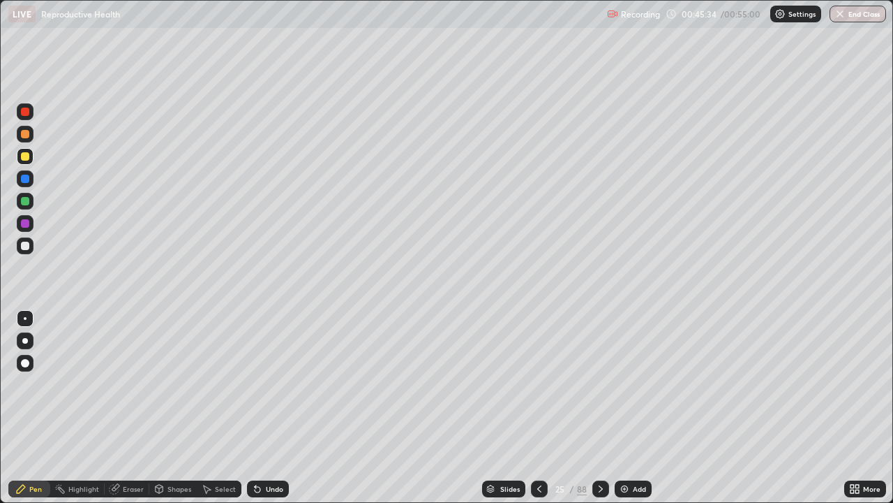
click at [27, 136] on div at bounding box center [25, 134] width 8 height 8
click at [601, 408] on icon at bounding box center [601, 488] width 4 height 7
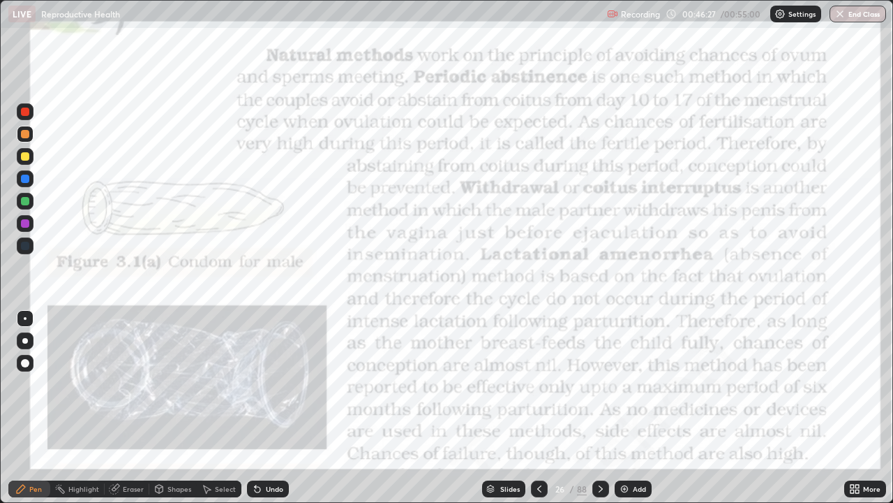
click at [537, 408] on icon at bounding box center [539, 488] width 11 height 11
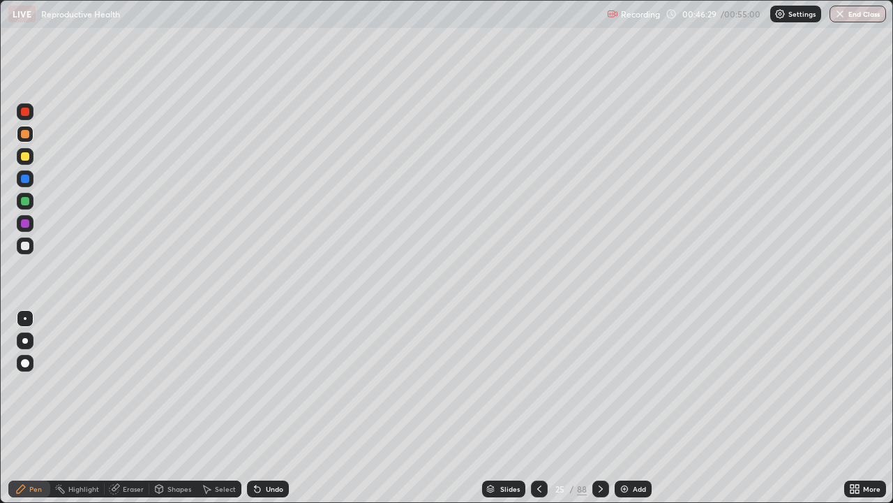
click at [637, 408] on div "Add" at bounding box center [639, 488] width 13 height 7
click at [25, 163] on div at bounding box center [25, 156] width 17 height 17
click at [22, 247] on div at bounding box center [25, 246] width 8 height 8
click at [26, 249] on div at bounding box center [25, 246] width 8 height 8
click at [31, 247] on div at bounding box center [25, 245] width 17 height 17
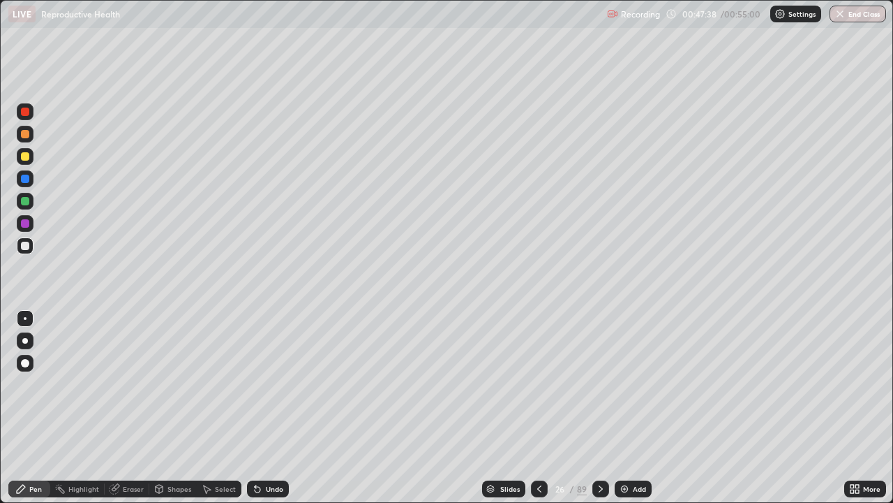
click at [26, 203] on div at bounding box center [25, 201] width 8 height 8
click at [32, 246] on div at bounding box center [25, 245] width 17 height 17
click at [26, 157] on div at bounding box center [25, 156] width 8 height 8
click at [26, 246] on div at bounding box center [25, 246] width 8 height 8
click at [24, 160] on div at bounding box center [25, 156] width 8 height 8
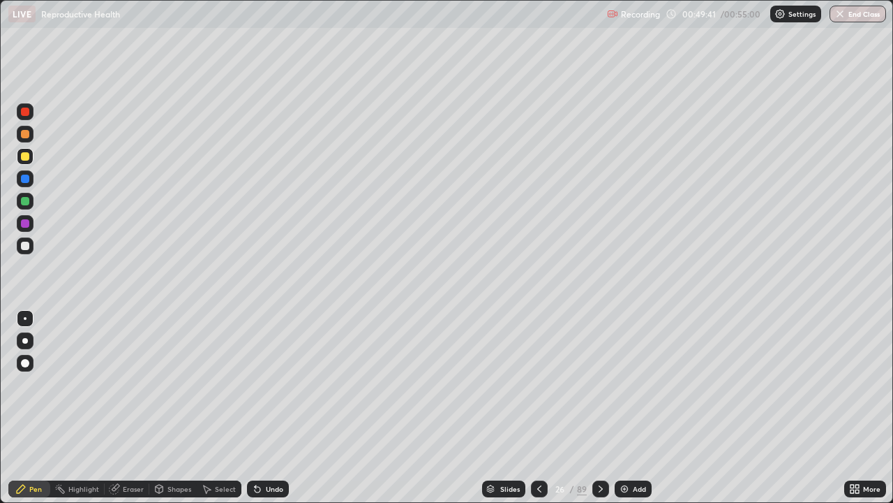
click at [131, 408] on div "Eraser" at bounding box center [133, 488] width 21 height 7
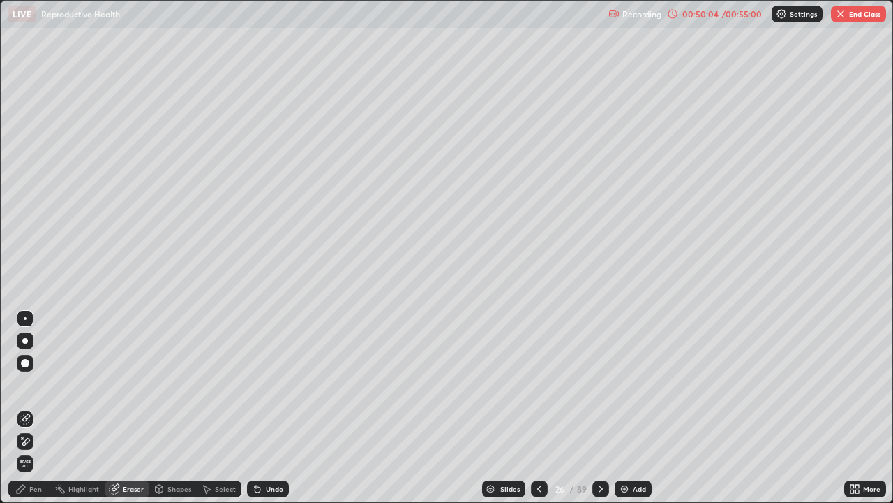
click at [31, 408] on div "Pen" at bounding box center [35, 488] width 13 height 7
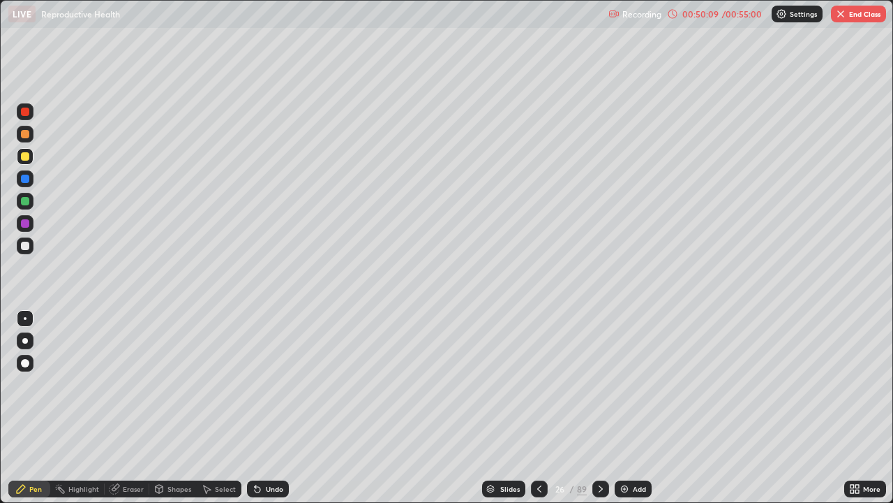
click at [600, 408] on icon at bounding box center [600, 488] width 11 height 11
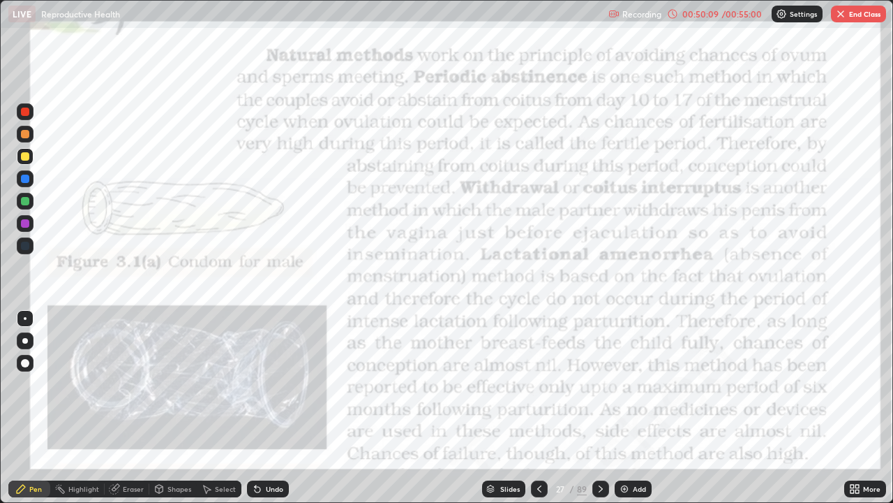
click at [600, 408] on icon at bounding box center [600, 488] width 11 height 11
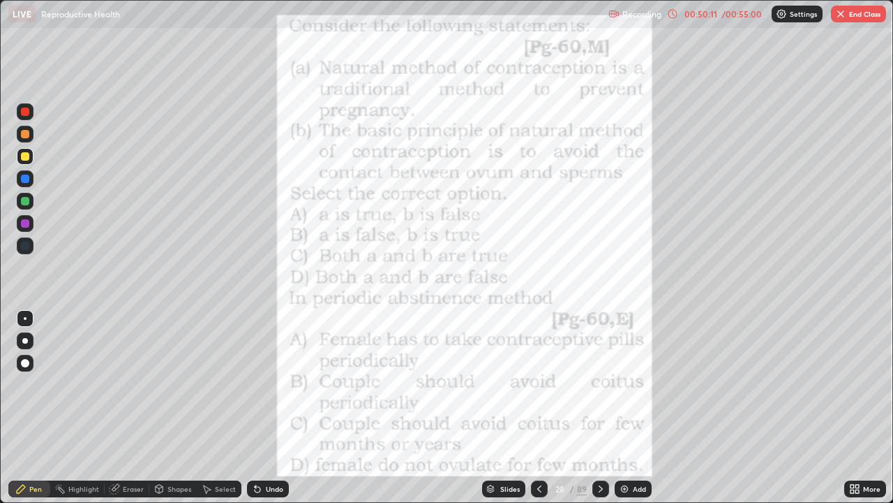
click at [537, 408] on icon at bounding box center [539, 488] width 11 height 11
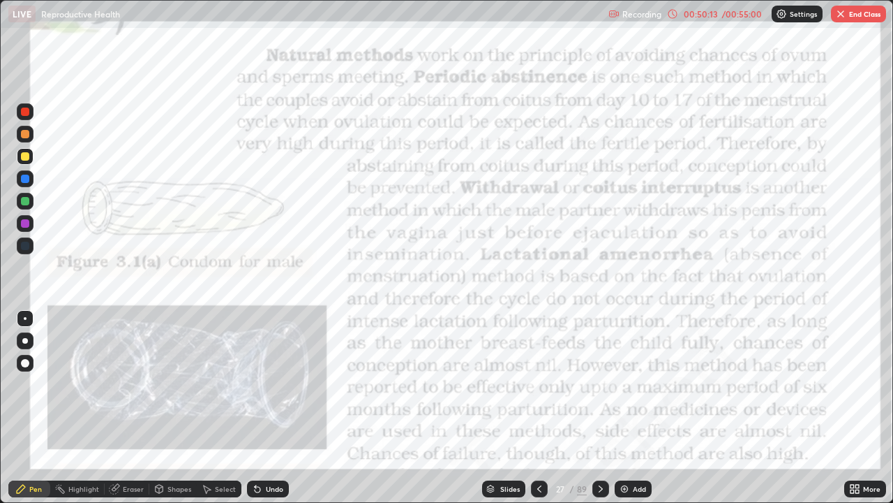
click at [538, 408] on icon at bounding box center [539, 488] width 11 height 11
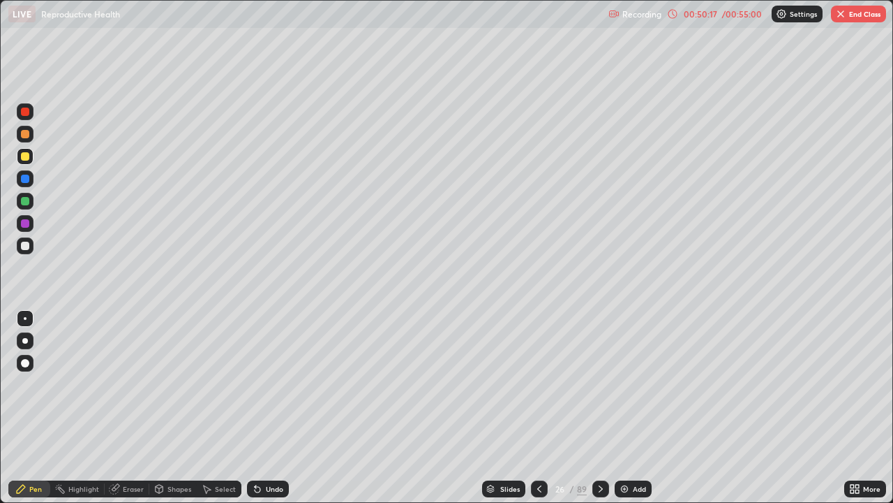
click at [21, 247] on div at bounding box center [25, 246] width 8 height 8
click at [31, 130] on div at bounding box center [25, 134] width 17 height 17
click at [26, 246] on div at bounding box center [25, 246] width 8 height 8
click at [25, 246] on div at bounding box center [25, 246] width 8 height 8
click at [29, 159] on div at bounding box center [25, 156] width 8 height 8
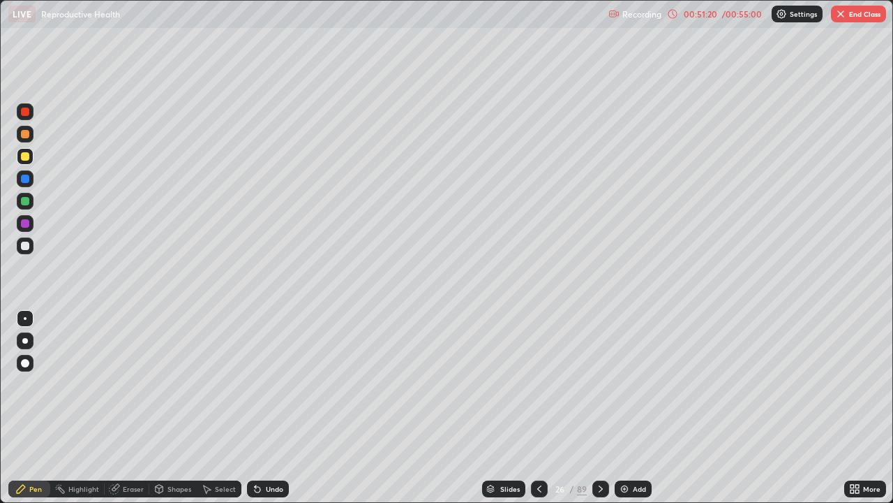
click at [269, 408] on div "Undo" at bounding box center [274, 488] width 17 height 7
click at [268, 408] on div "Undo" at bounding box center [274, 488] width 17 height 7
click at [172, 408] on div "Shapes" at bounding box center [180, 488] width 24 height 7
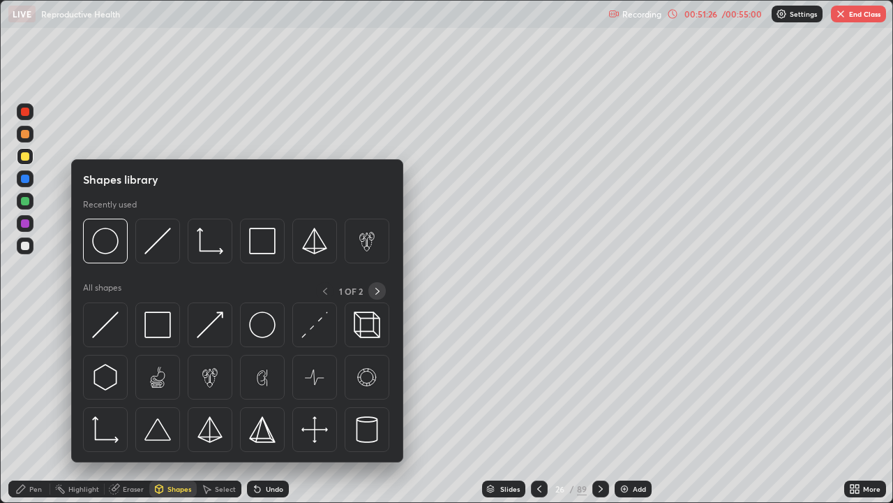
click at [378, 290] on icon at bounding box center [377, 290] width 11 height 11
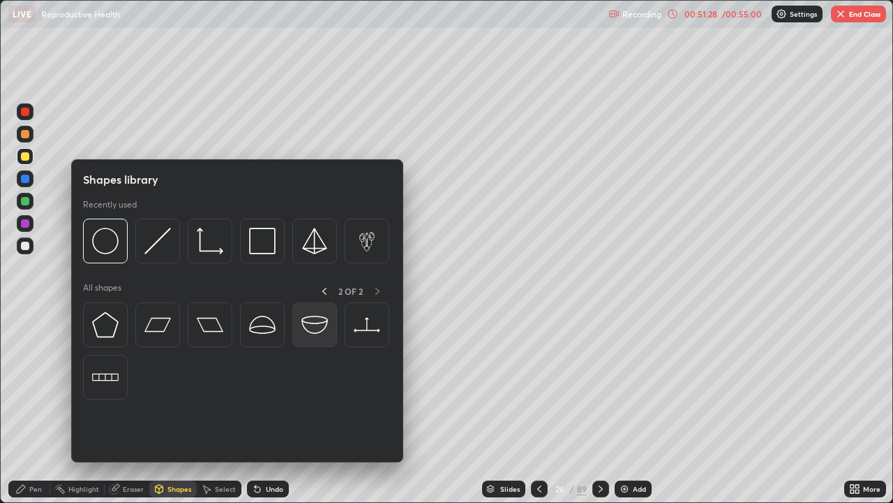
click at [309, 327] on img at bounding box center [315, 324] width 27 height 27
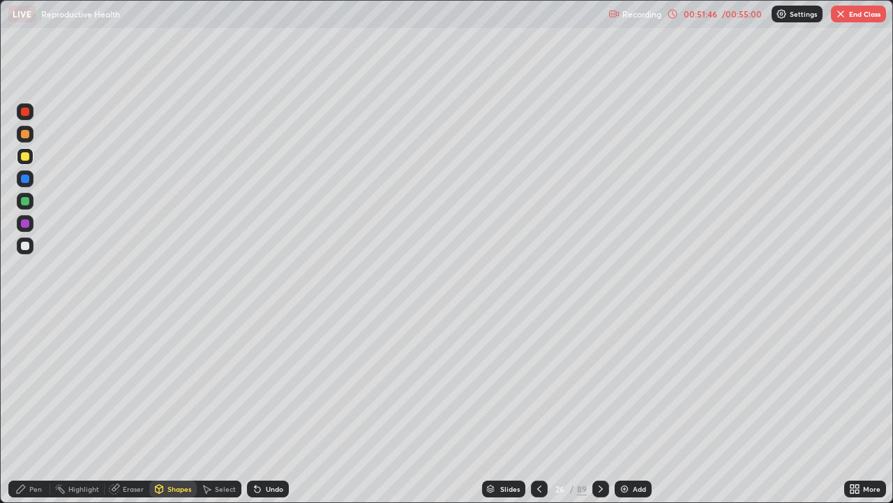
click at [33, 408] on div "Pen" at bounding box center [35, 488] width 13 height 7
click at [25, 246] on div at bounding box center [25, 246] width 8 height 8
click at [281, 408] on div "Undo" at bounding box center [268, 488] width 42 height 17
click at [281, 408] on div "Undo" at bounding box center [274, 488] width 17 height 7
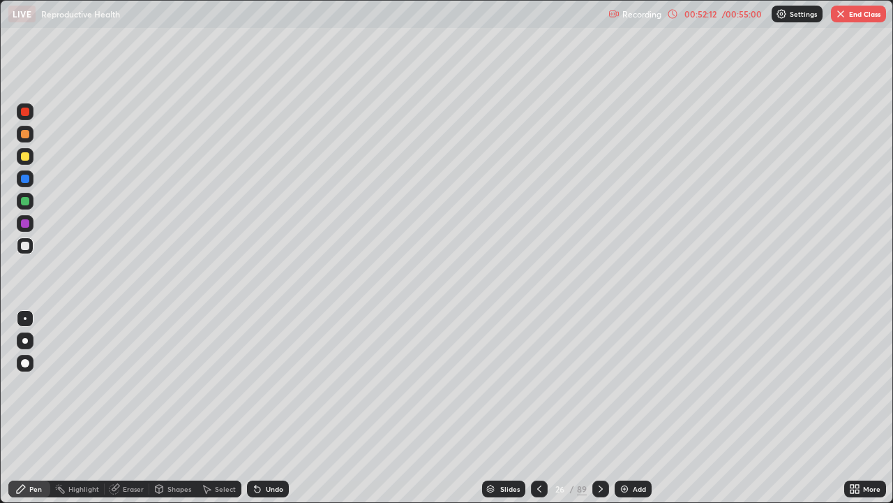
click at [281, 408] on div "Undo" at bounding box center [274, 488] width 17 height 7
click at [282, 408] on div "Undo" at bounding box center [268, 488] width 42 height 17
click at [857, 10] on button "End Class" at bounding box center [858, 14] width 55 height 17
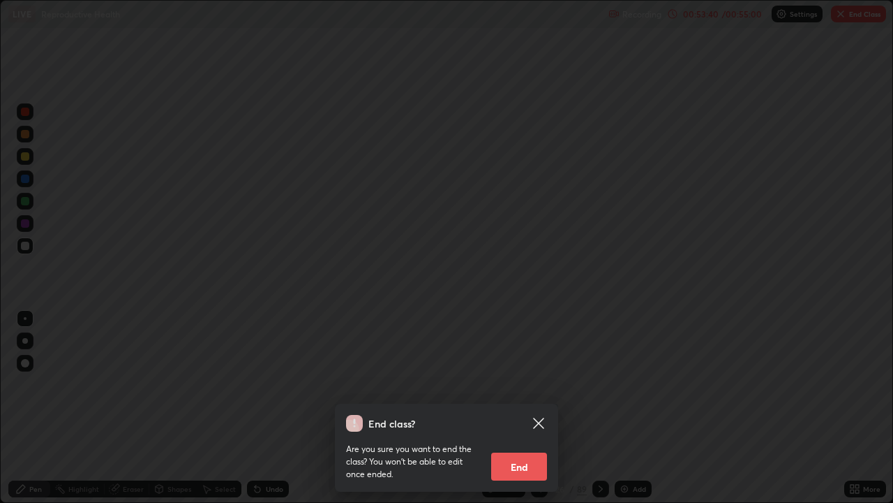
click at [523, 408] on button "End" at bounding box center [519, 466] width 56 height 28
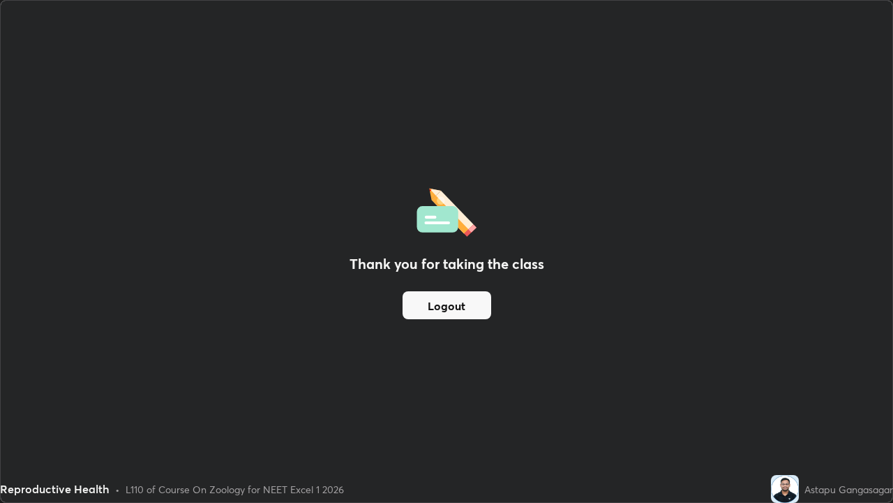
click at [463, 311] on button "Logout" at bounding box center [447, 305] width 89 height 28
click at [460, 311] on button "Logout" at bounding box center [447, 305] width 89 height 28
click at [455, 308] on button "Logout" at bounding box center [447, 305] width 89 height 28
